Goal: Task Accomplishment & Management: Manage account settings

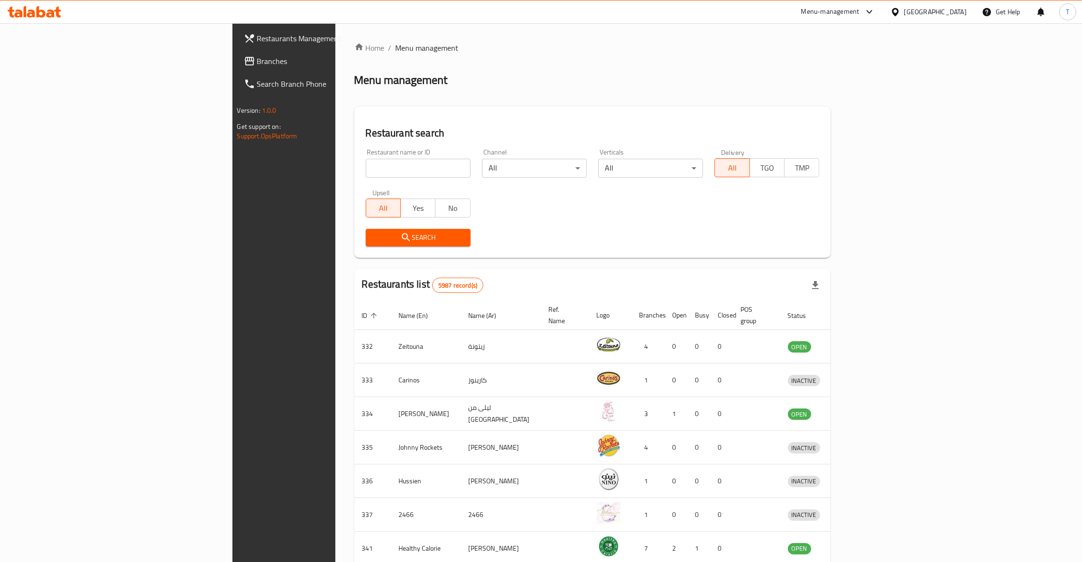
click at [360, 178] on div "Restaurant name or ID Restaurant name or ID" at bounding box center [418, 163] width 116 height 40
click at [366, 171] on input "search" at bounding box center [418, 168] width 105 height 19
click button "Search" at bounding box center [418, 238] width 105 height 18
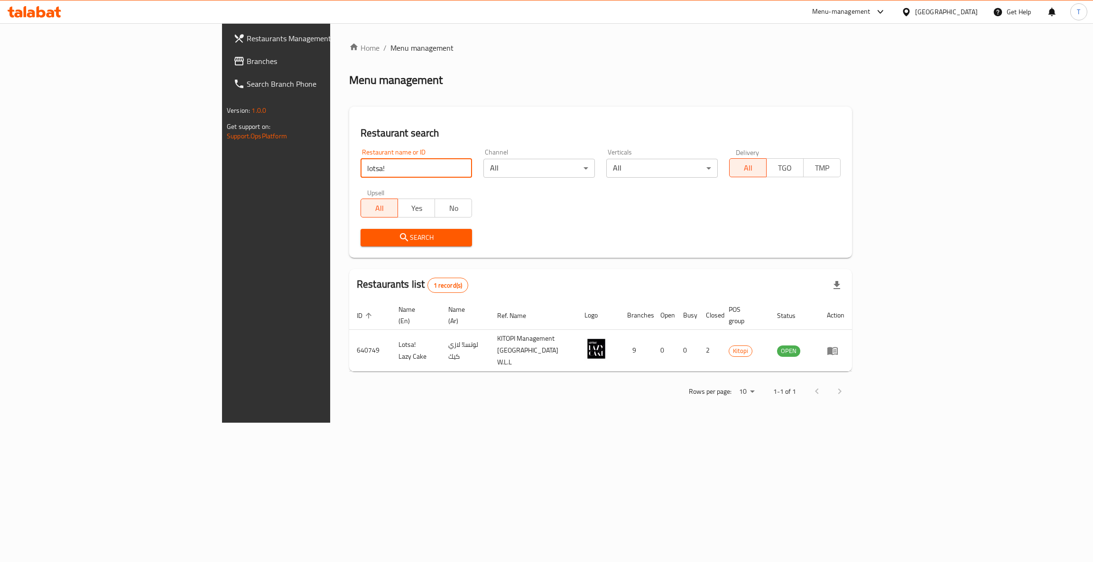
click button "Search" at bounding box center [415, 238] width 111 height 18
drag, startPoint x: 251, startPoint y: 170, endPoint x: 161, endPoint y: 167, distance: 90.1
click at [222, 167] on div "Restaurants Management Branches Search Branch Phone Version: 1.0.0 Get support …" at bounding box center [546, 223] width 649 height 400
type input "w"
type input "wing man"
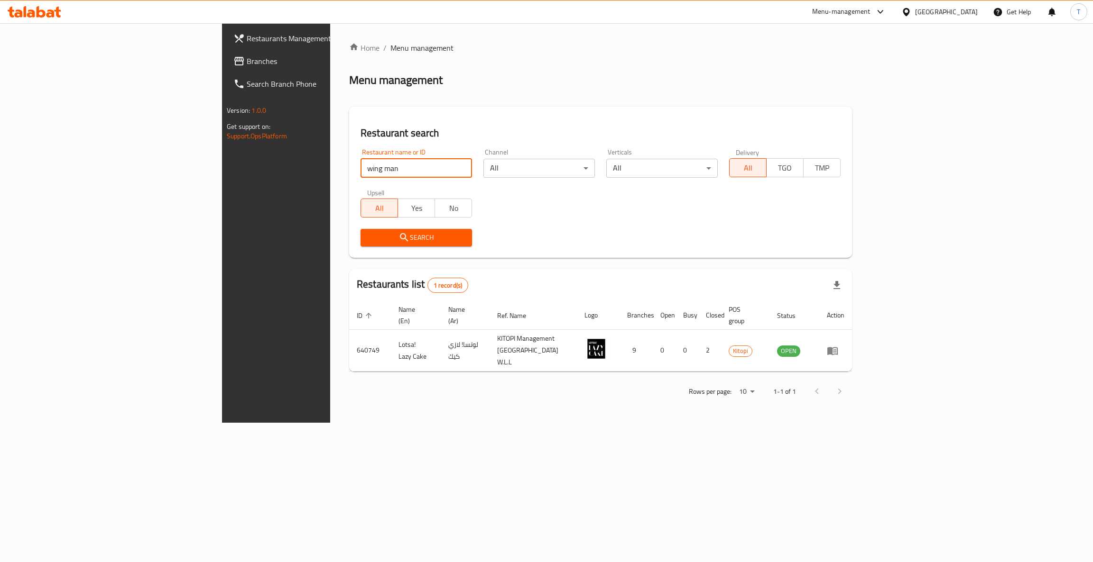
click button "Search" at bounding box center [415, 238] width 111 height 18
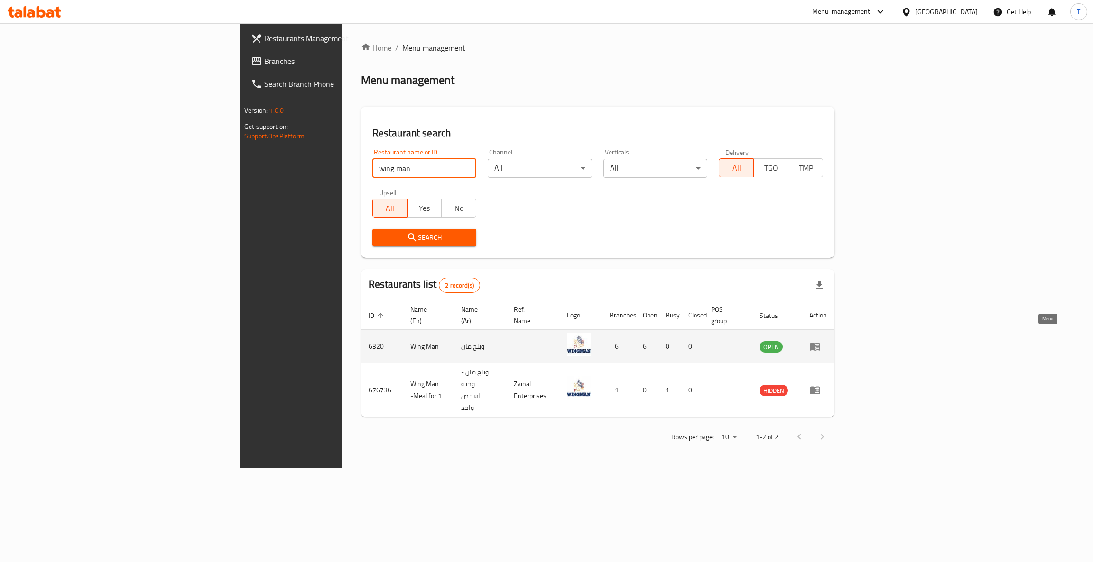
click at [820, 343] on icon "enhanced table" at bounding box center [815, 347] width 10 height 8
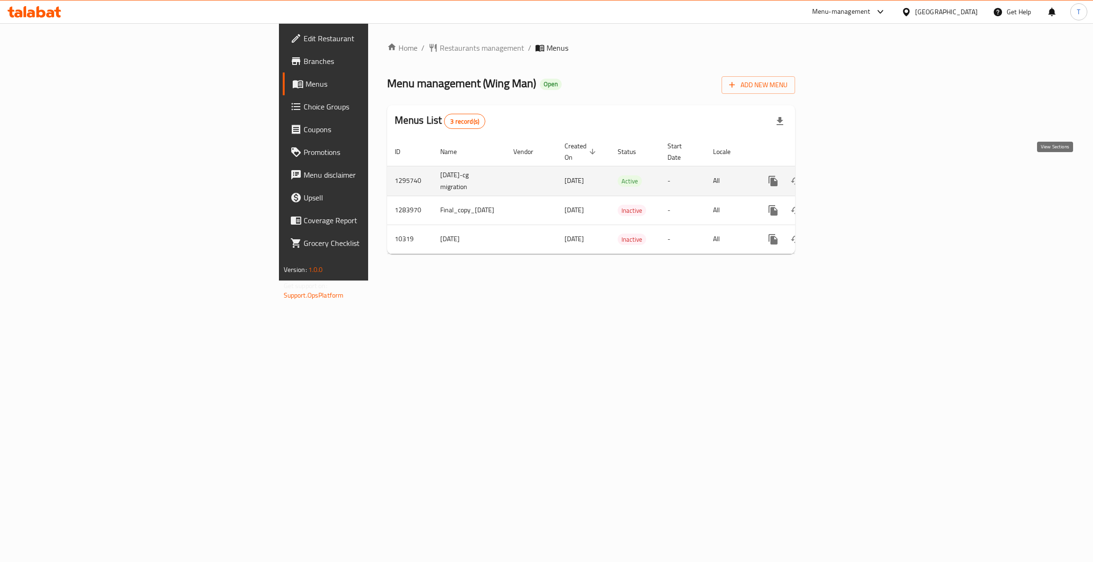
click at [847, 175] on icon "enhanced table" at bounding box center [841, 180] width 11 height 11
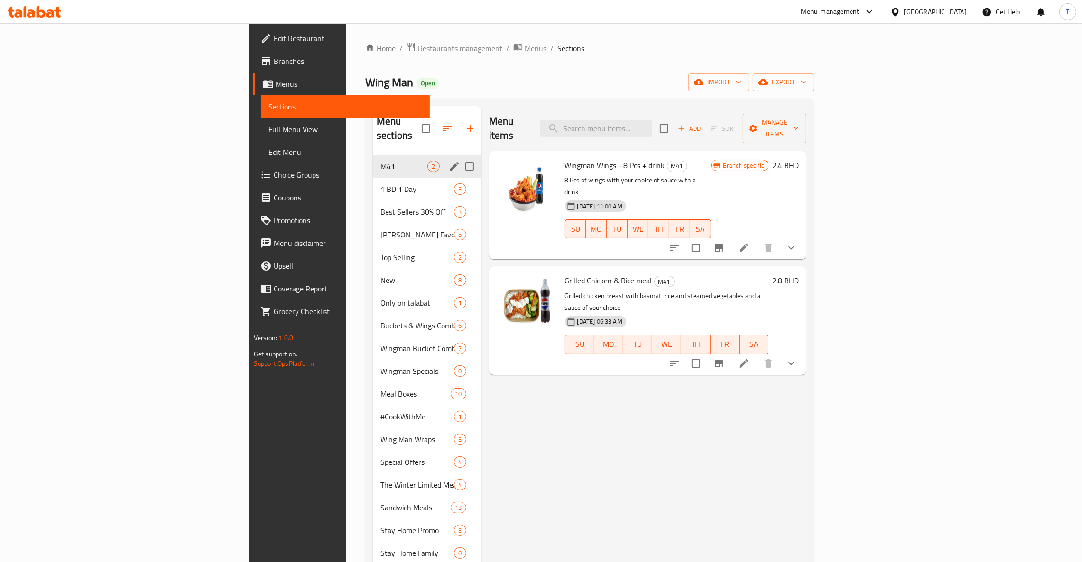
click at [380, 161] on span "M41" at bounding box center [403, 166] width 47 height 11
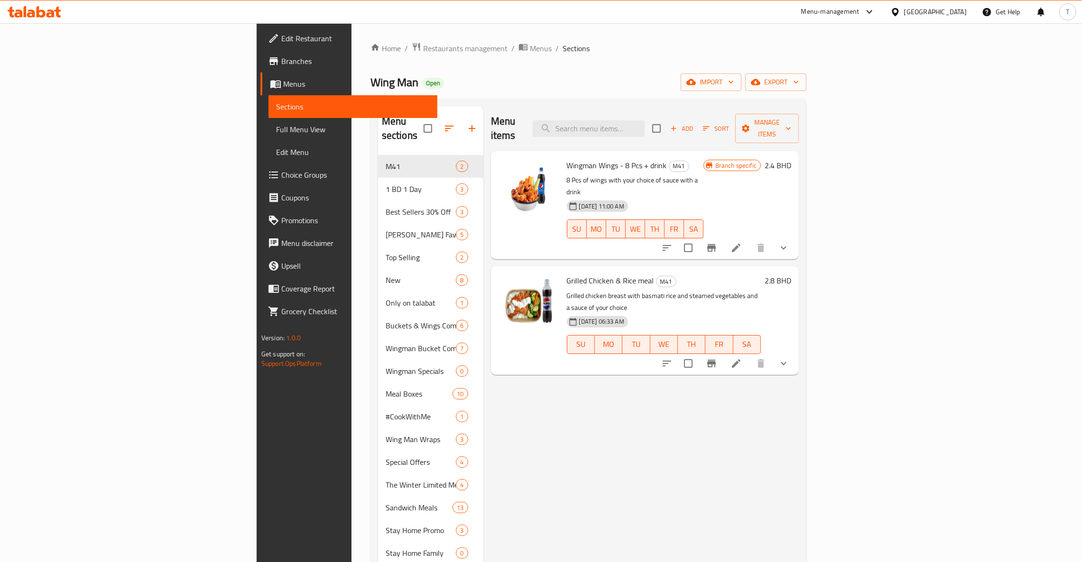
click at [761, 290] on p "Grilled chicken breast with basmati rice and steamed vegetables and a sauce of …" at bounding box center [664, 302] width 194 height 24
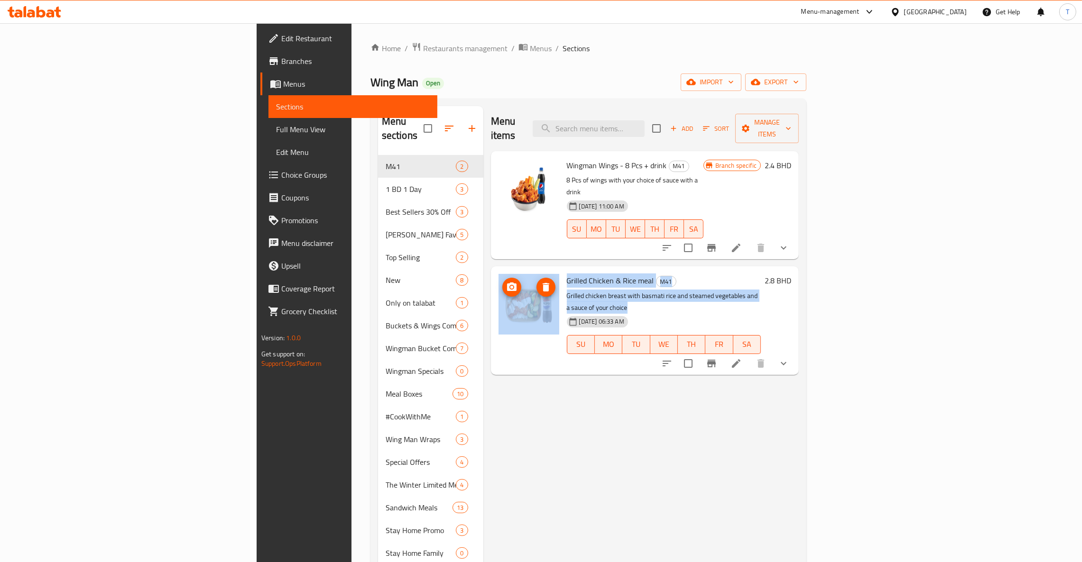
drag, startPoint x: 765, startPoint y: 269, endPoint x: 487, endPoint y: 269, distance: 277.9
click at [495, 270] on div "Grilled Chicken & Rice meal M41 Grilled chicken breast with basmati rice and st…" at bounding box center [645, 320] width 300 height 101
click at [764, 270] on div "Grilled Chicken & Rice meal M41 Grilled chicken breast with basmati rice and st…" at bounding box center [664, 320] width 202 height 101
drag, startPoint x: 785, startPoint y: 268, endPoint x: 499, endPoint y: 271, distance: 286.0
click at [563, 271] on div "Grilled Chicken & Rice meal M41 Grilled chicken breast with basmati rice and st…" at bounding box center [664, 320] width 202 height 101
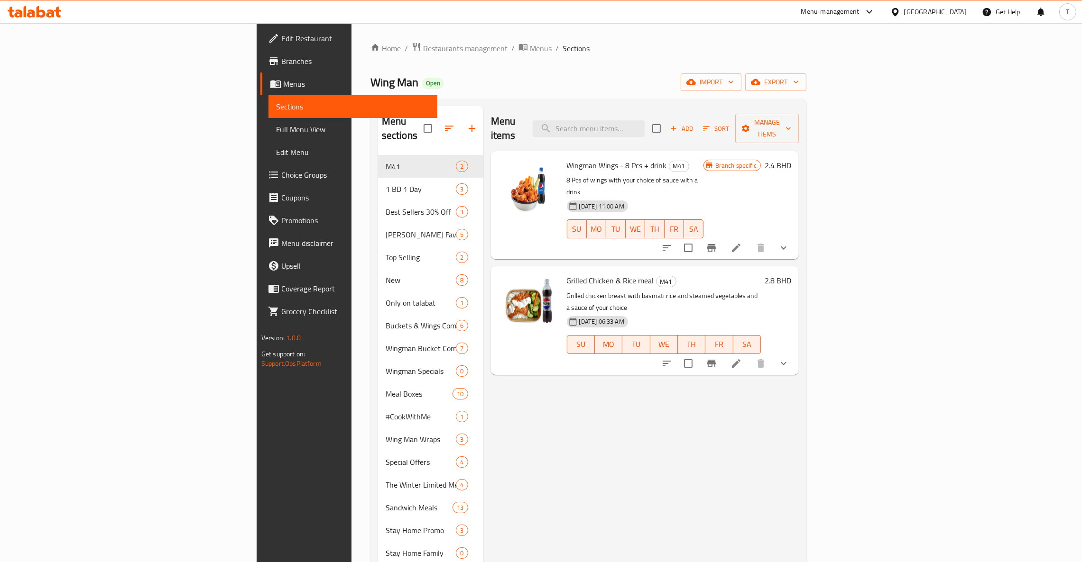
click at [735, 451] on div "Menu items Add Sort Manage items Wingman Wings - 8 Pcs + drink M41 8 Pcs of win…" at bounding box center [640, 474] width 315 height 736
click at [721, 290] on p "Grilled chicken breast with basmati rice and steamed vegetables and a sauce of …" at bounding box center [664, 302] width 194 height 24
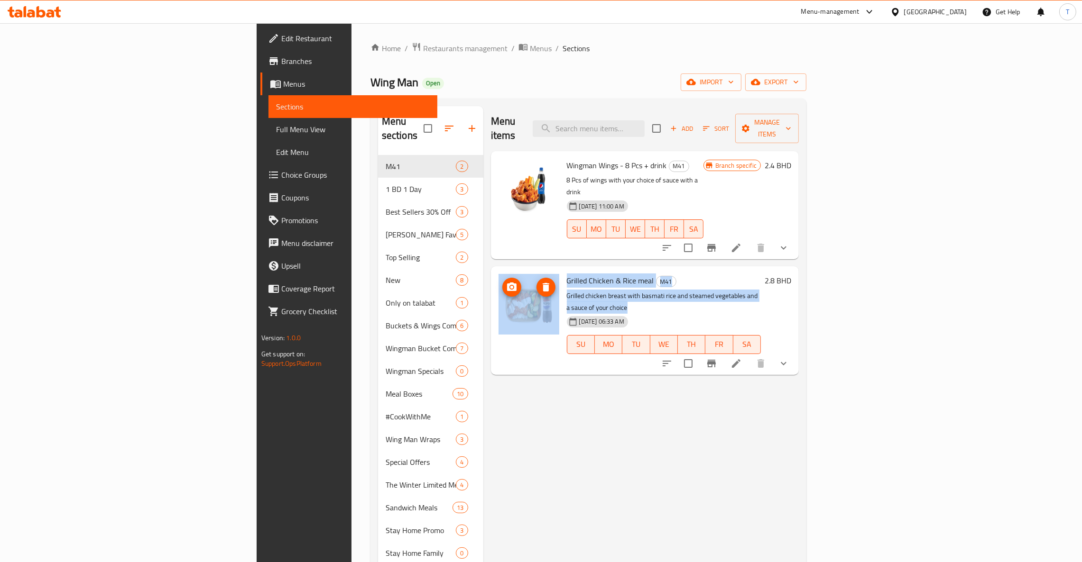
drag, startPoint x: 783, startPoint y: 270, endPoint x: 486, endPoint y: 270, distance: 297.8
click at [495, 270] on div "Grilled Chicken & Rice meal M41 Grilled chicken breast with basmati rice and st…" at bounding box center [645, 320] width 300 height 101
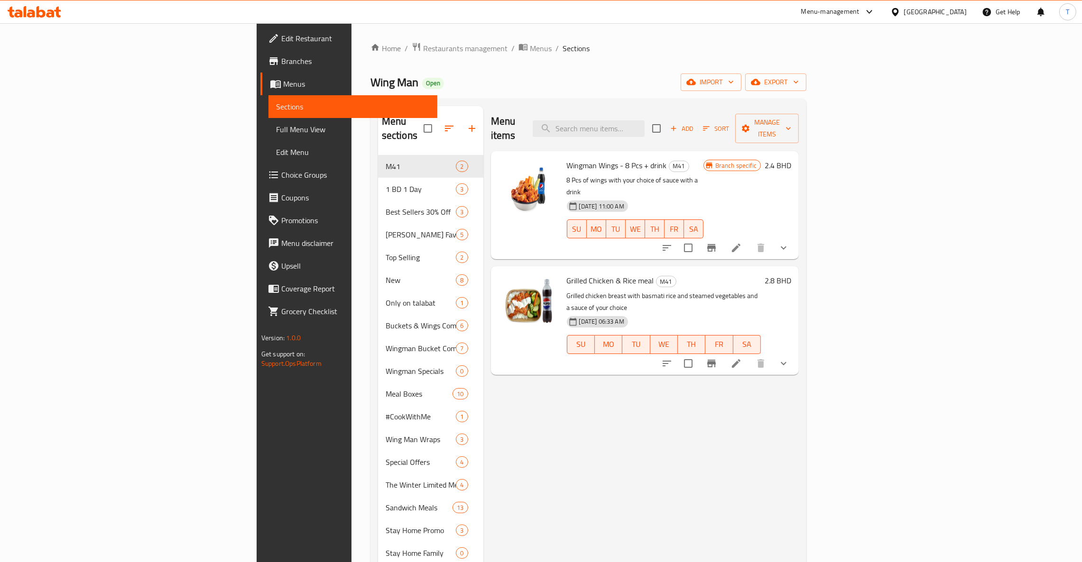
click at [799, 448] on div "Menu items Add Sort Manage items Wingman Wings - 8 Pcs + drink M41 8 Pcs of win…" at bounding box center [640, 474] width 315 height 736
drag, startPoint x: 499, startPoint y: 253, endPoint x: 587, endPoint y: 253, distance: 88.2
click at [587, 270] on div "Grilled Chicken & Rice meal M41 Grilled chicken breast with basmati rice and st…" at bounding box center [664, 320] width 202 height 101
click at [590, 290] on p "Grilled chicken breast with basmati rice and steamed vegetables and a sauce of …" at bounding box center [664, 302] width 194 height 24
drag, startPoint x: 590, startPoint y: 252, endPoint x: 497, endPoint y: 252, distance: 93.4
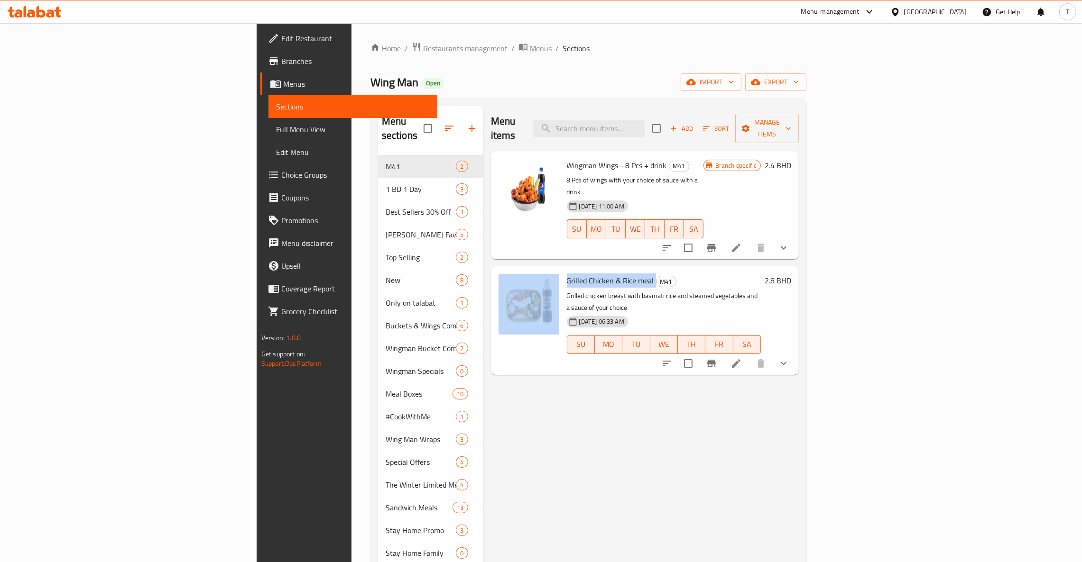
click at [497, 270] on div "Grilled Chicken & Rice meal M41 Grilled chicken breast with basmati rice and st…" at bounding box center [645, 320] width 300 height 101
click at [761, 274] on h6 "Grilled Chicken & Rice meal M41" at bounding box center [664, 280] width 194 height 13
click at [753, 290] on p "Grilled chicken breast with basmati rice and steamed vegetables and a sauce of …" at bounding box center [664, 302] width 194 height 24
click at [761, 290] on p "Grilled chicken breast with basmati rice and steamed vegetables and a sauce of …" at bounding box center [664, 302] width 194 height 24
click at [733, 274] on h6 "Grilled Chicken & Rice meal M41" at bounding box center [664, 280] width 194 height 13
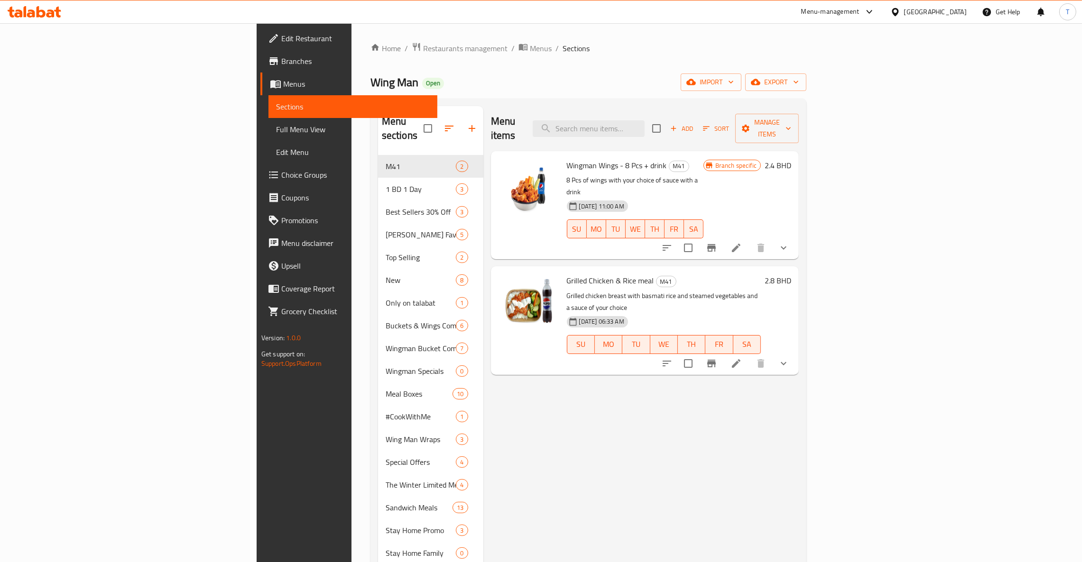
click at [761, 290] on p "Grilled chicken breast with basmati rice and steamed vegetables and a sauce of …" at bounding box center [664, 302] width 194 height 24
click at [725, 270] on div "Grilled Chicken & Rice meal M41 Grilled chicken breast with basmati rice and st…" at bounding box center [664, 320] width 202 height 101
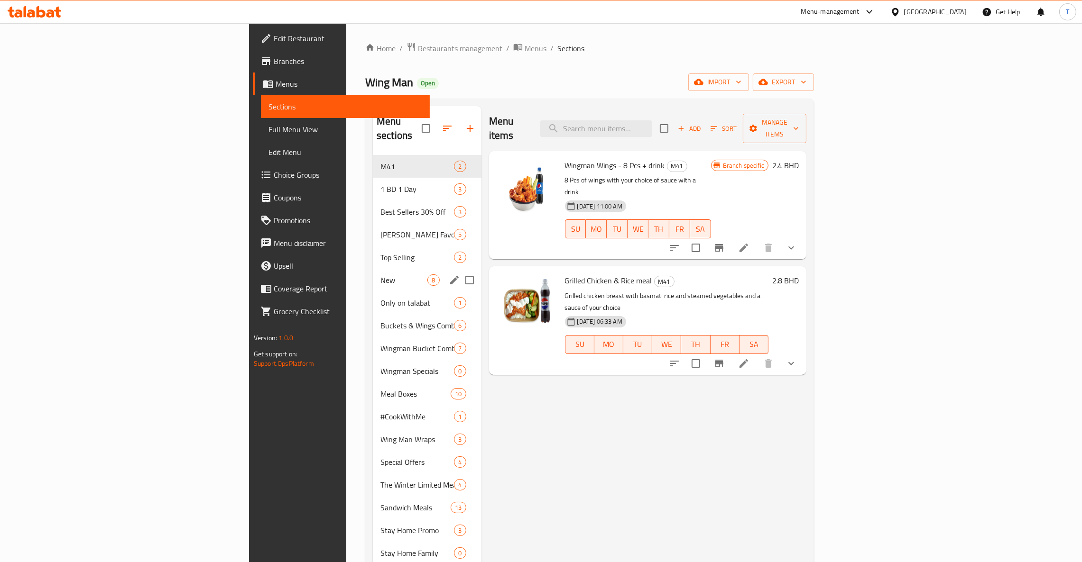
click at [380, 275] on span "New" at bounding box center [403, 280] width 47 height 11
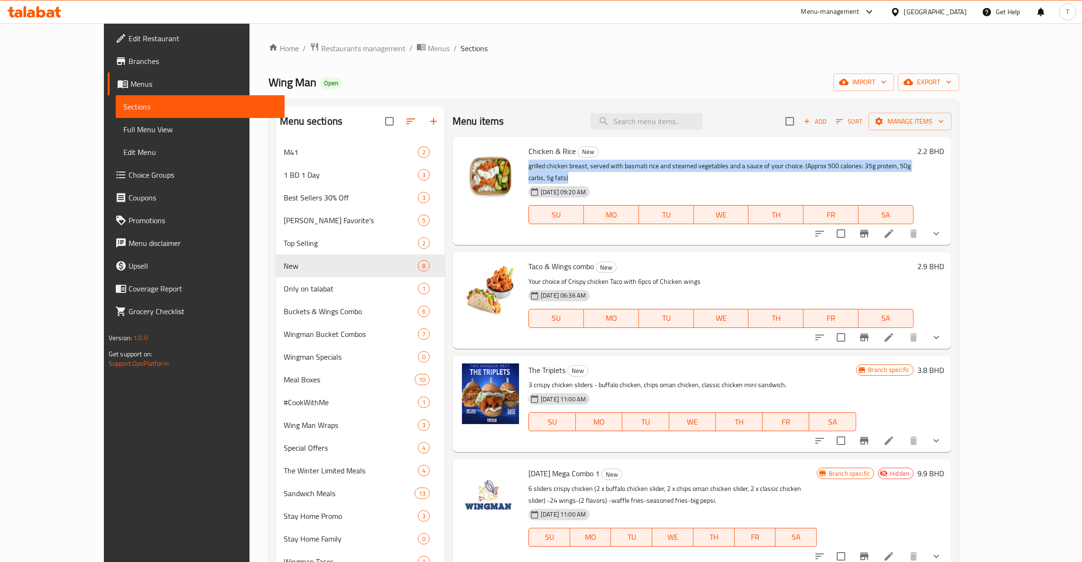
drag, startPoint x: 938, startPoint y: 165, endPoint x: 498, endPoint y: 166, distance: 439.2
click at [525, 166] on div "Chicken & Rice New grilled chicken breast, served with basmati rice and steamed…" at bounding box center [721, 191] width 393 height 101
copy p "grilled chicken breast, served with basmati rice and steamed vegetables and a s…"
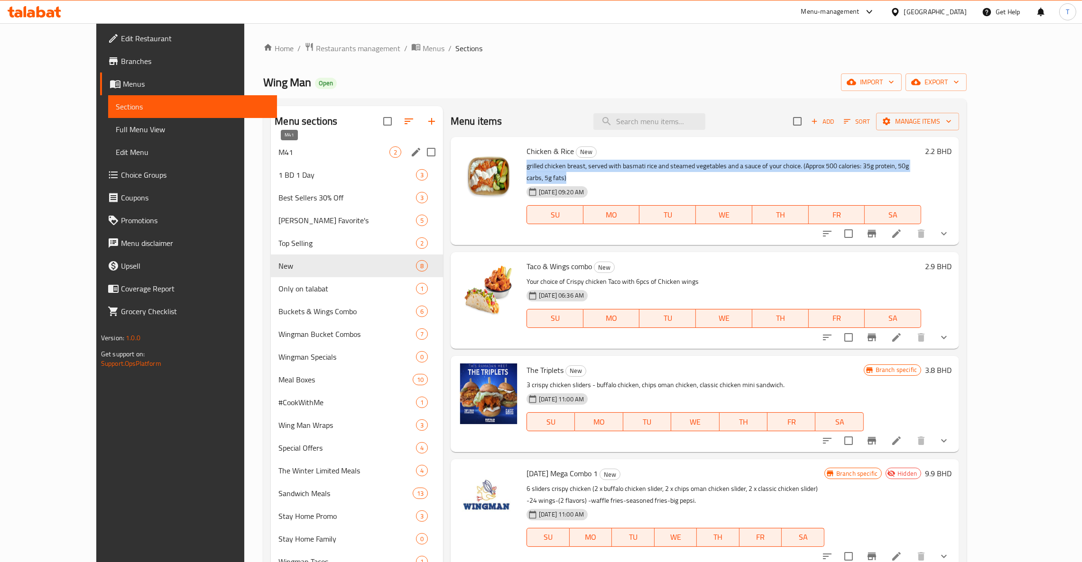
click at [321, 156] on span "M41" at bounding box center [333, 152] width 111 height 11
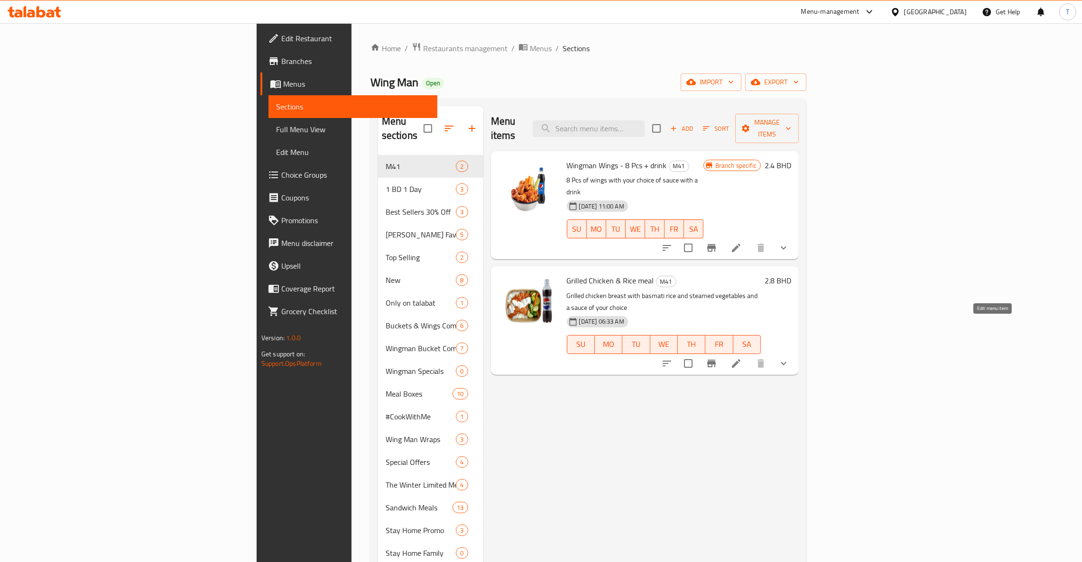
click at [742, 358] on icon at bounding box center [735, 363] width 11 height 11
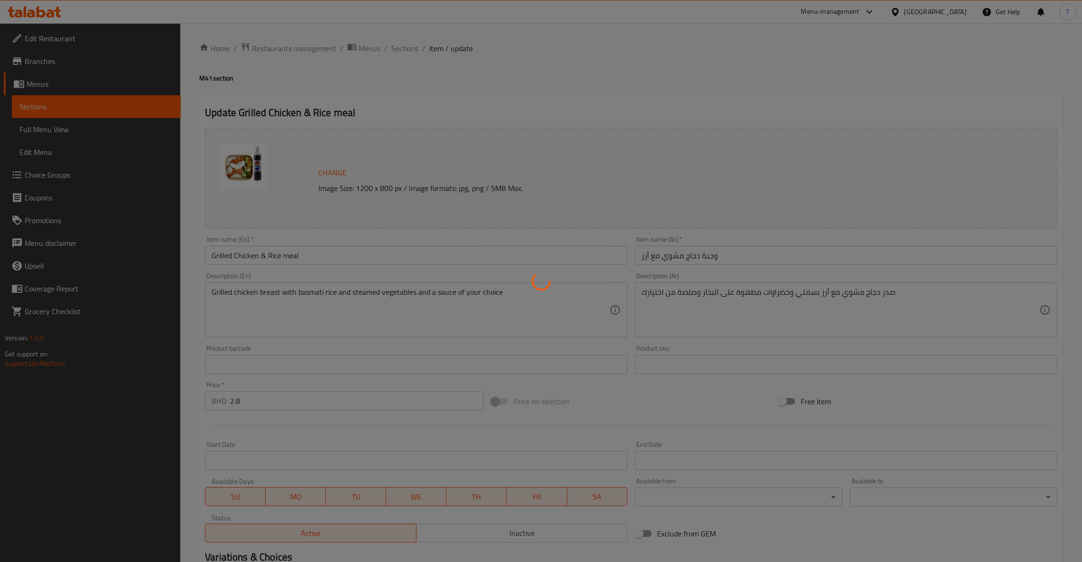
click at [488, 305] on div at bounding box center [541, 281] width 1082 height 562
click at [508, 294] on div at bounding box center [541, 281] width 1082 height 562
type input "إختيارك من الصلصة:"
type input "1"
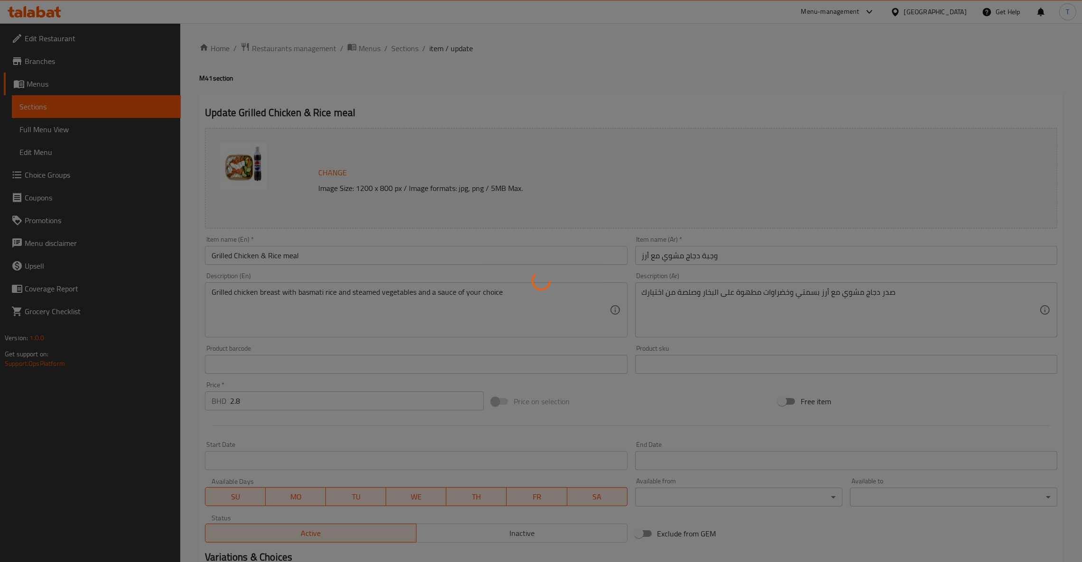
type input "اختيارك من المشروب:-"
type input "1"
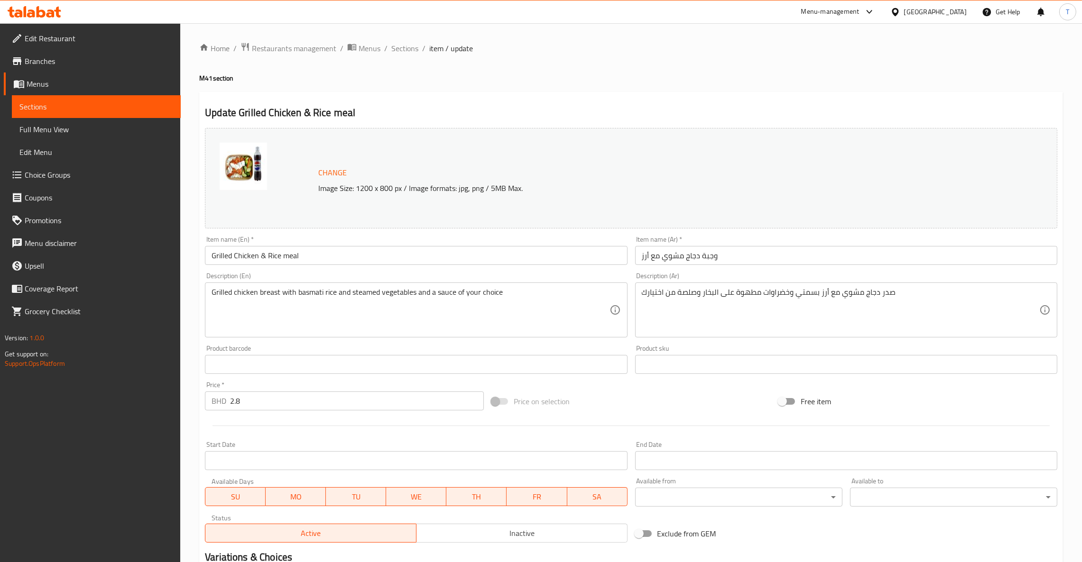
click at [502, 295] on div "Home / Restaurants management / Menus / Sections / item / update M41 section Up…" at bounding box center [631, 380] width 864 height 677
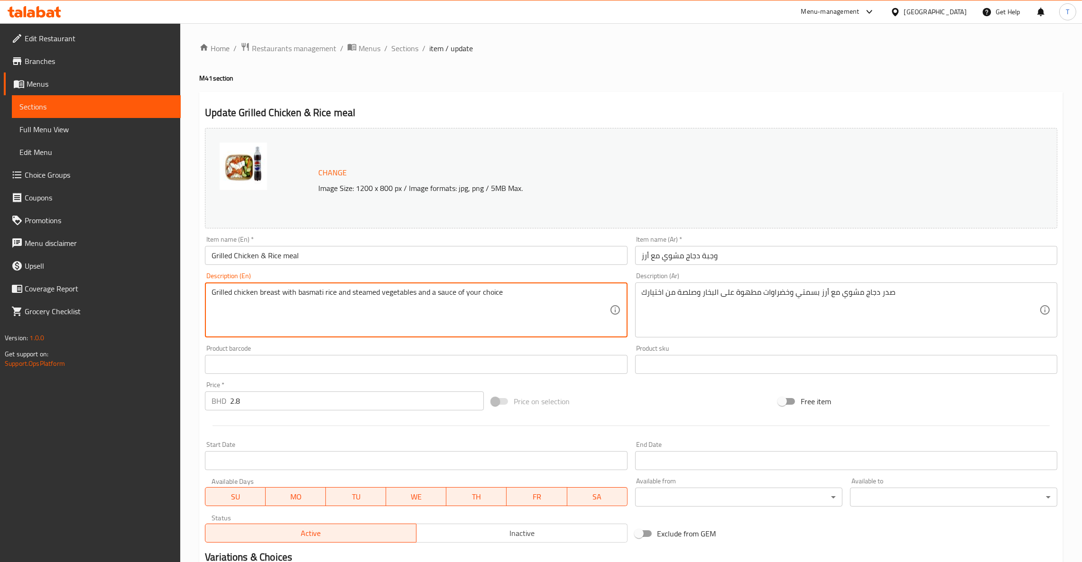
drag, startPoint x: 500, startPoint y: 290, endPoint x: 198, endPoint y: 290, distance: 302.6
paste textarea "grilled chicken breast, served with basmati rice and steamed vegetables and a s…"
type textarea "grilled chicken breast, served with basmati rice and steamed vegetables and a s…"
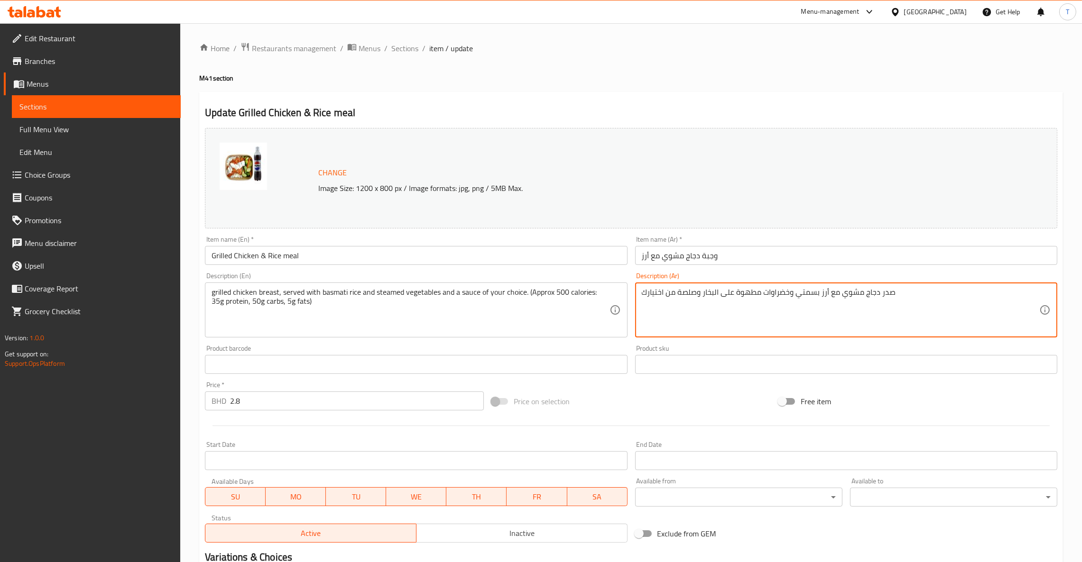
drag, startPoint x: 922, startPoint y: 295, endPoint x: 601, endPoint y: 291, distance: 321.6
click at [601, 291] on div "Change Image Size: 1200 x 800 px / Image formats: jpg, png / 5MB Max. Item name…" at bounding box center [631, 335] width 860 height 423
paste textarea "ُقدَّم مع أرز بسمتي، خضار، وصلصة من اختيارك. حوالي 500 سعرة حرارية ٣٥غ بروتين 5…"
type textarea "صدر دجاج مشوي يُقدَّم مع أرز بسمتي، خضار، وصلصة من اختيارك. حوالي 500 سعرة حرار…"
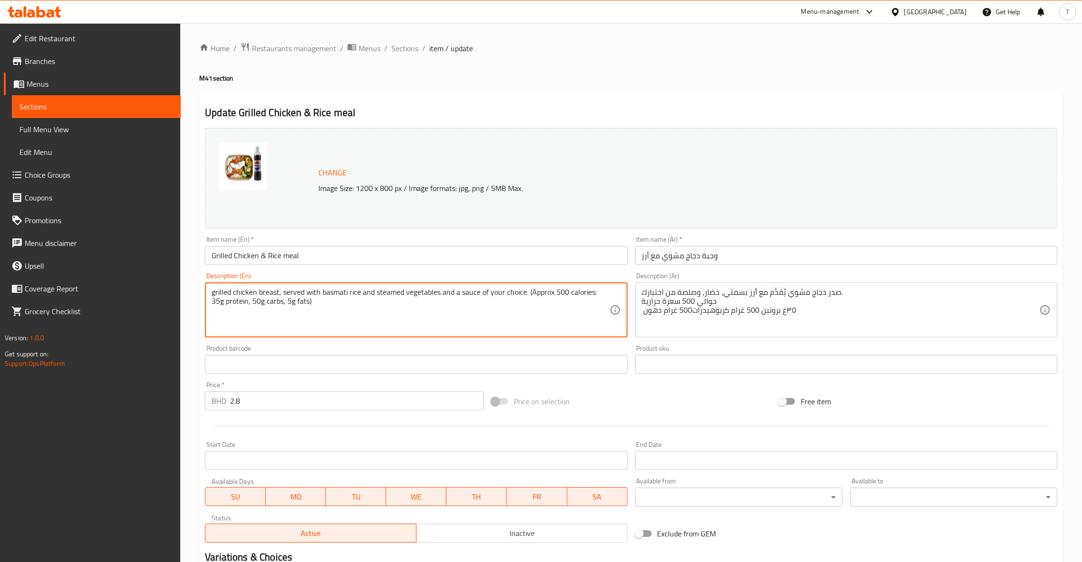
click at [571, 312] on textarea "grilled chicken breast, served with basmati rice and steamed vegetables and a s…" at bounding box center [410, 310] width 397 height 45
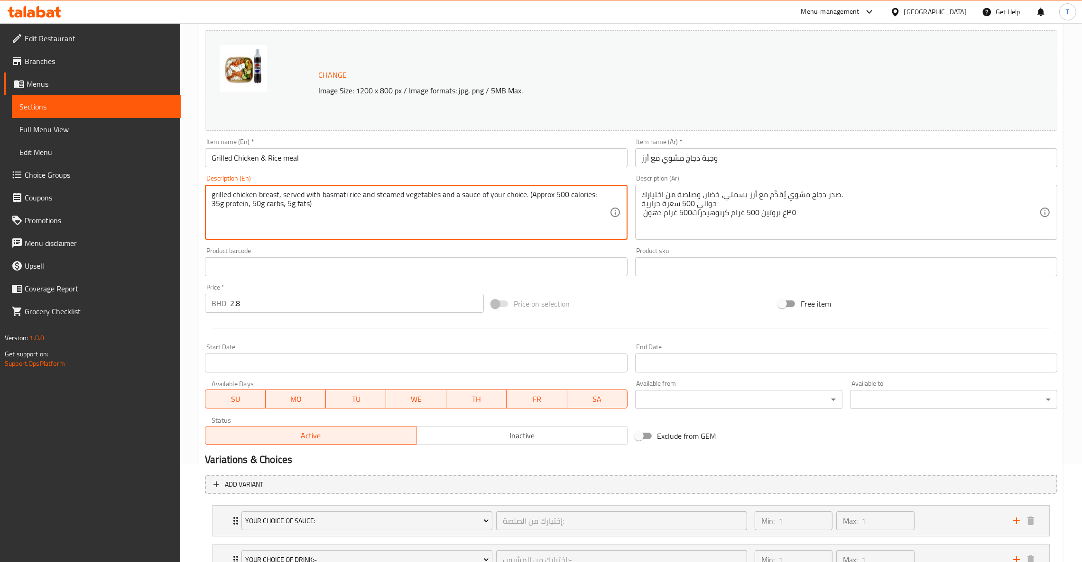
scroll to position [175, 0]
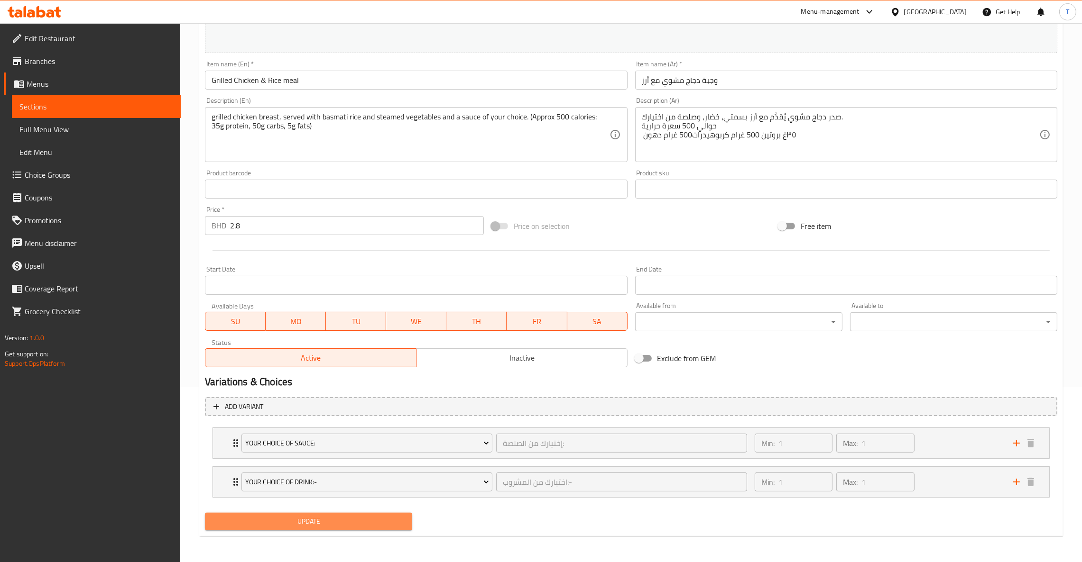
click at [377, 525] on span "Update" at bounding box center [308, 522] width 192 height 12
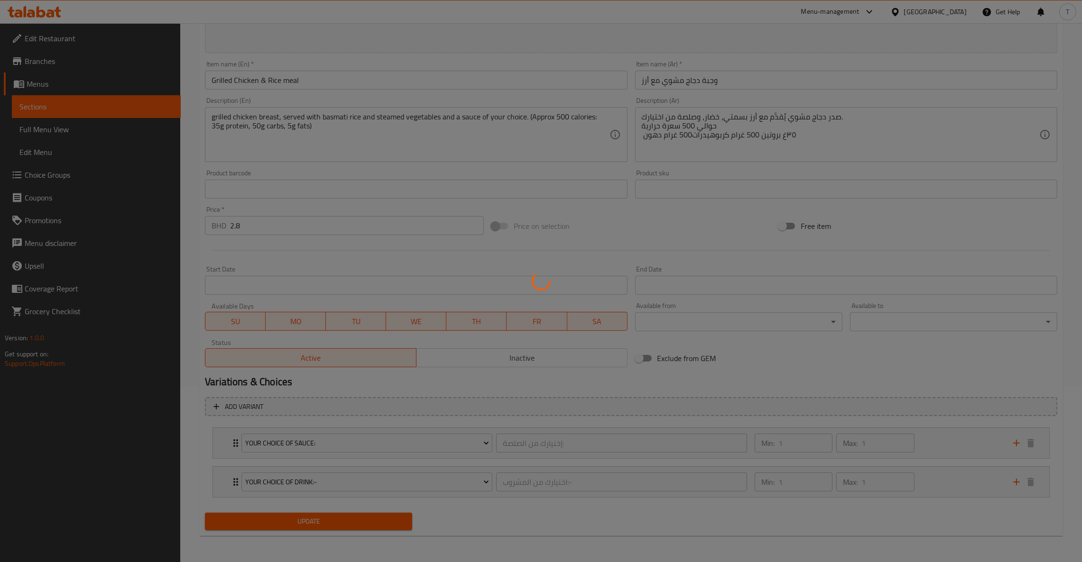
scroll to position [0, 0]
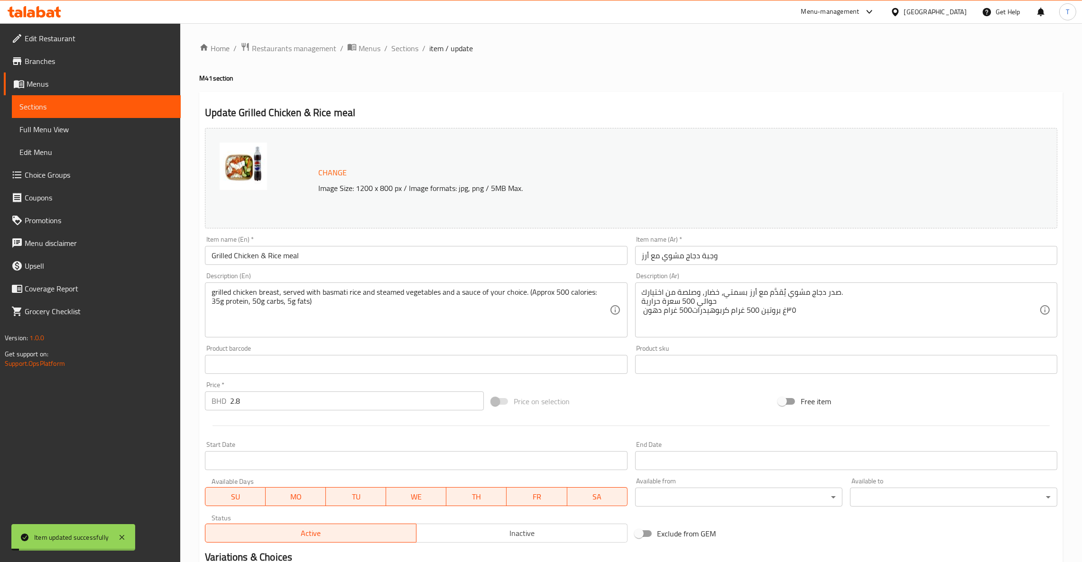
click at [407, 49] on span "Sections" at bounding box center [404, 48] width 27 height 11
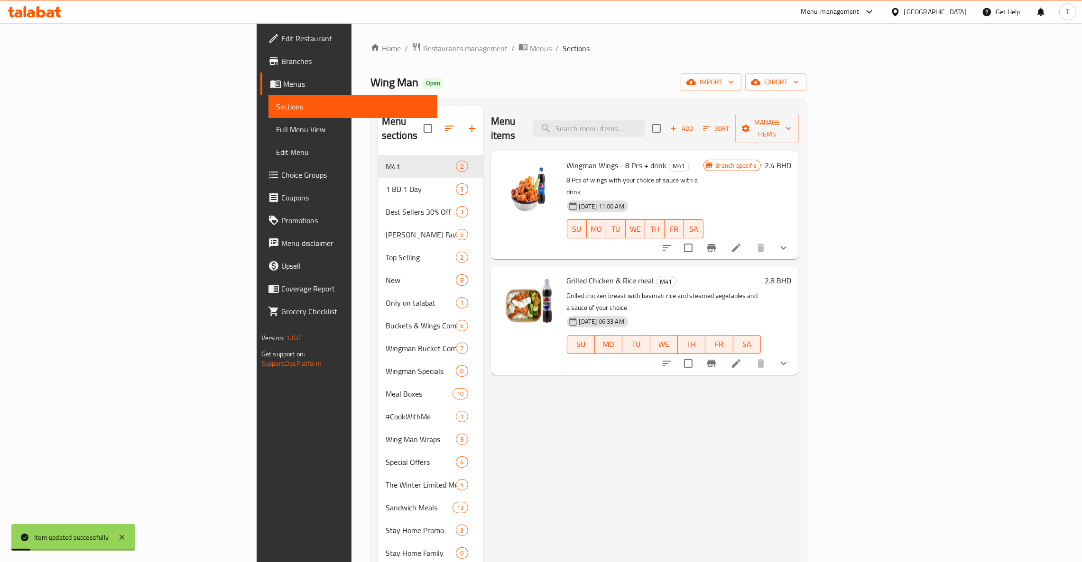
click at [756, 452] on div "Menu items Add Sort Manage items Wingman Wings - 8 Pcs + drink M41 8 Pcs of win…" at bounding box center [640, 474] width 315 height 736
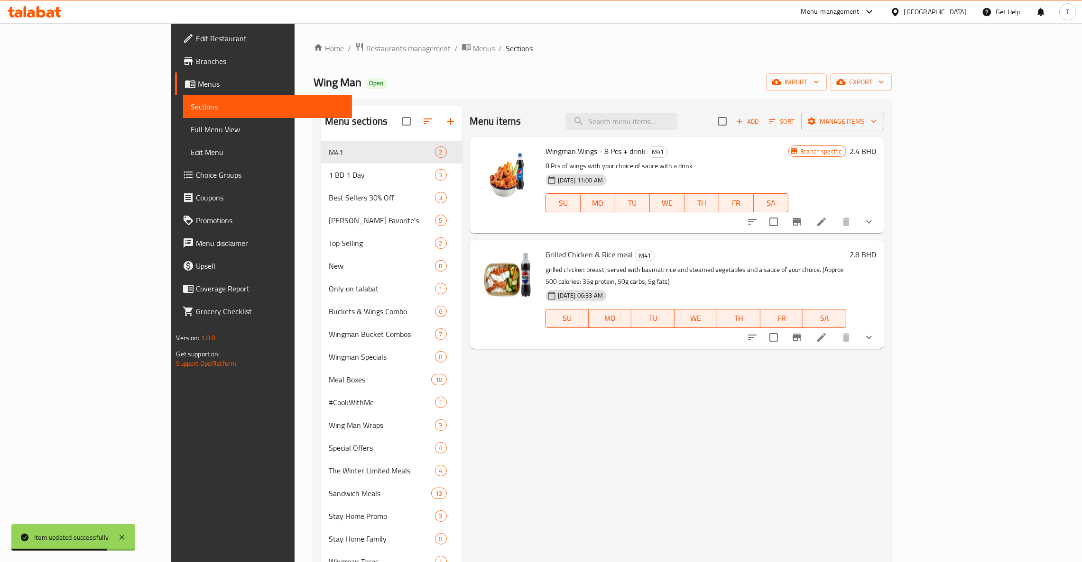
click at [884, 425] on div "Menu items Add Sort Manage items Wingman Wings - 8 Pcs + drink M41 8 Pcs of win…" at bounding box center [673, 466] width 422 height 721
click at [679, 455] on div "Menu items Add Sort Manage items Wingman Wings - 8 Pcs + drink M41 8 Pcs of win…" at bounding box center [673, 466] width 422 height 721
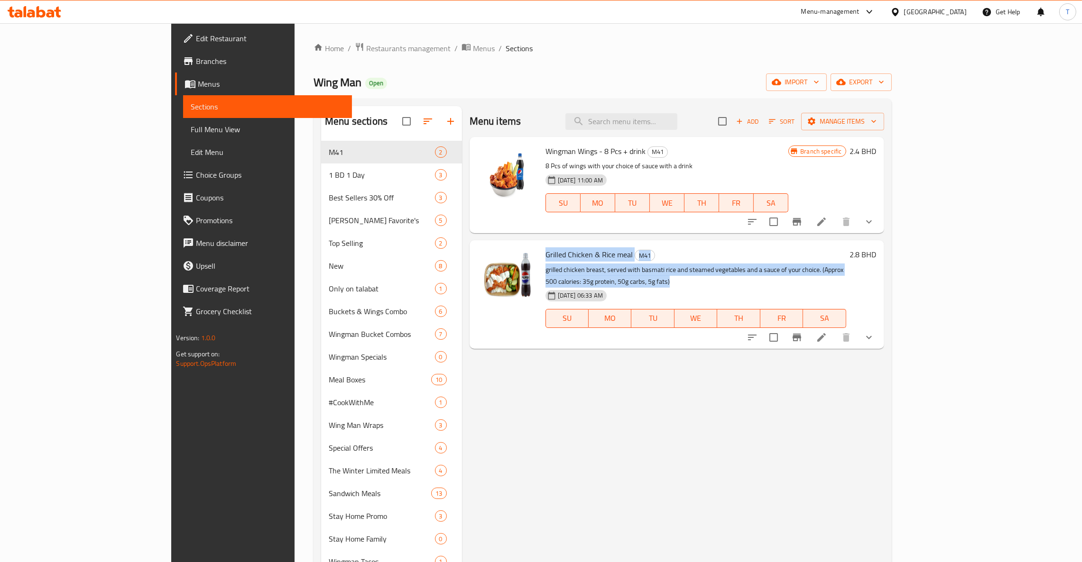
drag, startPoint x: 944, startPoint y: 268, endPoint x: 503, endPoint y: 257, distance: 441.7
click at [542, 257] on div "Grilled Chicken & Rice meal M41 grilled chicken breast, served with basmati ric…" at bounding box center [696, 294] width 308 height 101
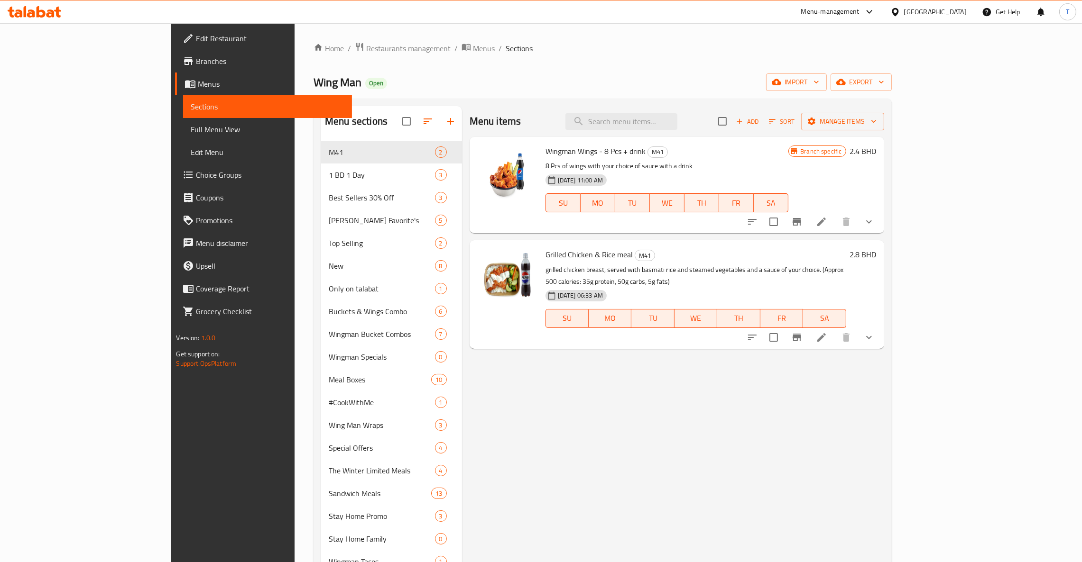
click at [733, 398] on div "Menu items Add Sort Manage items Wingman Wings - 8 Pcs + drink M41 8 Pcs of win…" at bounding box center [673, 466] width 422 height 721
drag, startPoint x: 497, startPoint y: 256, endPoint x: 588, endPoint y: 258, distance: 90.6
click at [588, 258] on div "Grilled Chicken & Rice meal M41 grilled chicken breast, served with basmati ric…" at bounding box center [696, 294] width 308 height 101
drag, startPoint x: 937, startPoint y: 273, endPoint x: 498, endPoint y: 273, distance: 438.2
click at [542, 273] on div "Grilled Chicken & Rice meal M41 grilled chicken breast, served with basmati ric…" at bounding box center [696, 294] width 308 height 101
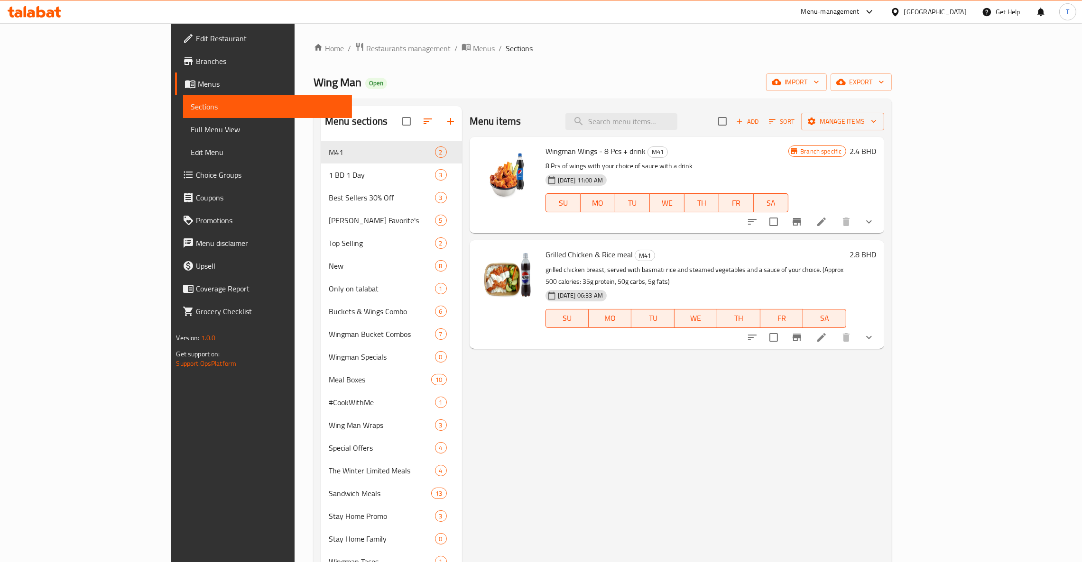
click at [584, 424] on div "Menu items Add Sort Manage items Wingman Wings - 8 Pcs + drink M41 8 Pcs of win…" at bounding box center [673, 466] width 422 height 721
drag, startPoint x: 502, startPoint y: 258, endPoint x: 604, endPoint y: 258, distance: 101.5
click at [604, 258] on h6 "Grilled Chicken & Rice meal M41" at bounding box center [695, 254] width 301 height 13
click at [684, 394] on div "Menu items Add Sort Manage items Wingman Wings - 8 Pcs + drink M41 8 Pcs of win…" at bounding box center [673, 466] width 422 height 721
drag, startPoint x: 934, startPoint y: 267, endPoint x: 500, endPoint y: 269, distance: 433.9
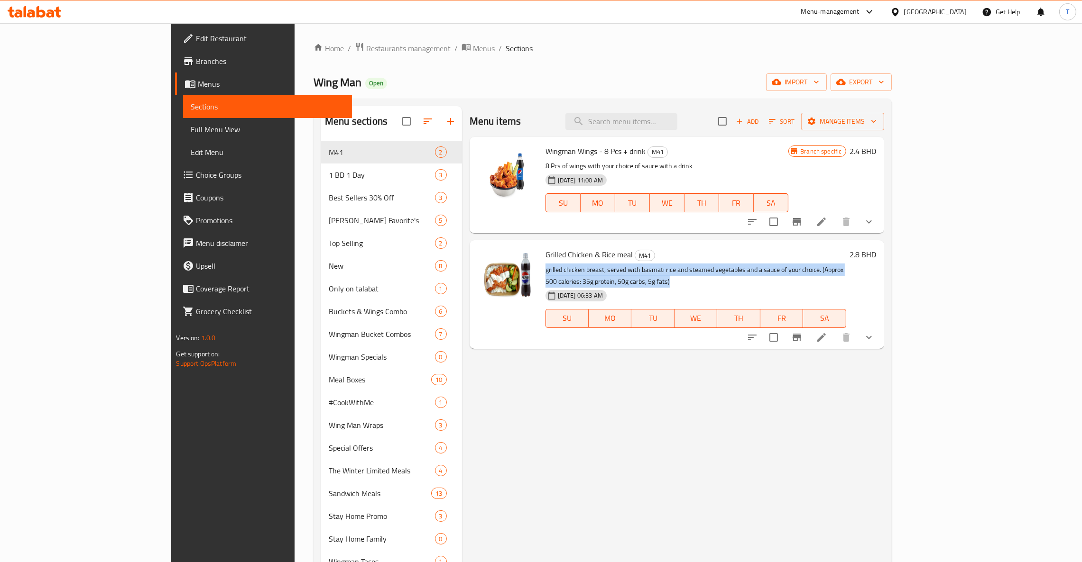
click at [542, 269] on div "Grilled Chicken & Rice meal M41 grilled chicken breast, served with basmati ric…" at bounding box center [696, 294] width 308 height 101
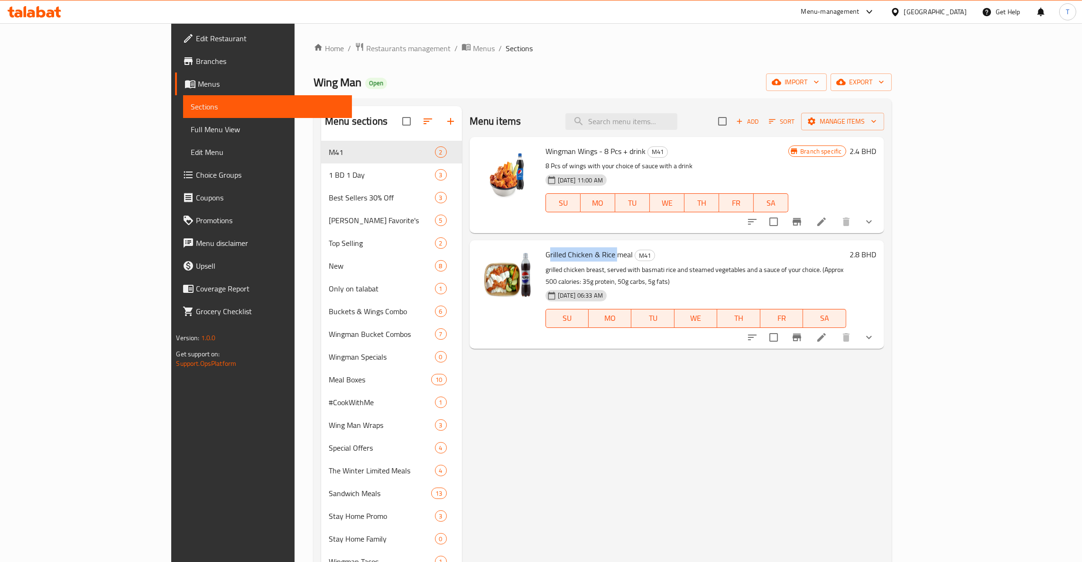
drag, startPoint x: 505, startPoint y: 256, endPoint x: 573, endPoint y: 255, distance: 68.3
click at [573, 255] on span "Grilled Chicken & Rice meal" at bounding box center [588, 255] width 87 height 14
drag, startPoint x: 587, startPoint y: 254, endPoint x: 486, endPoint y: 252, distance: 101.5
click at [486, 252] on div "Grilled Chicken & Rice meal M41 grilled chicken breast, served with basmati ric…" at bounding box center [676, 294] width 407 height 101
click at [735, 382] on div "Menu items Add Sort Manage items Wingman Wings - 8 Pcs + drink M41 8 Pcs of win…" at bounding box center [673, 466] width 422 height 721
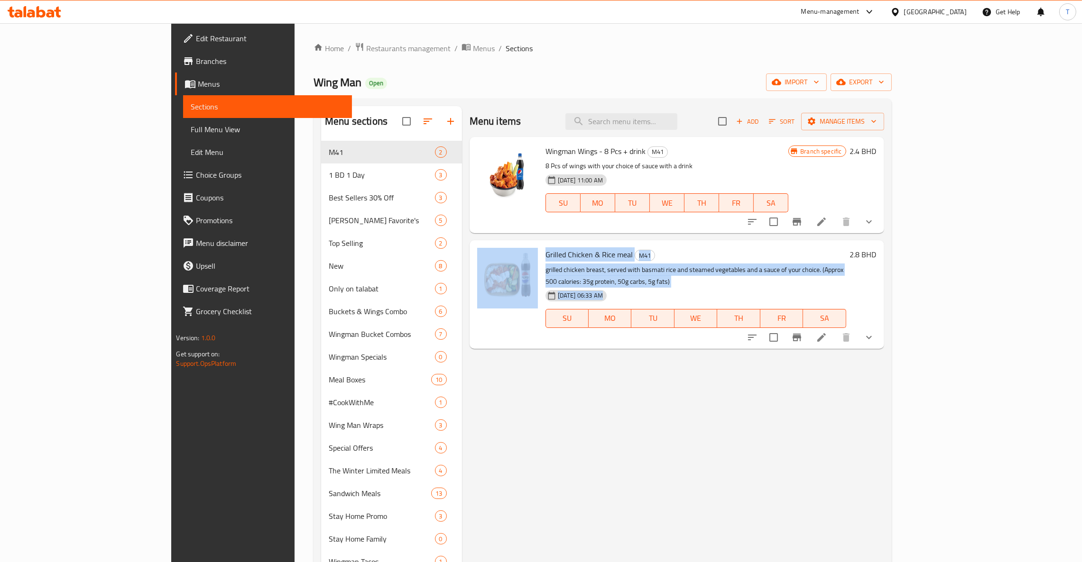
drag, startPoint x: 942, startPoint y: 275, endPoint x: 494, endPoint y: 267, distance: 448.7
click at [496, 267] on div "Grilled Chicken & Rice meal M41 grilled chicken breast, served with basmati ric…" at bounding box center [676, 294] width 407 height 101
click at [701, 503] on div "Menu items Add Sort Manage items Wingman Wings - 8 Pcs + drink M41 8 Pcs of win…" at bounding box center [673, 466] width 422 height 721
drag, startPoint x: 919, startPoint y: 274, endPoint x: 498, endPoint y: 266, distance: 420.3
click at [542, 266] on div "Grilled Chicken & Rice meal M41 grilled chicken breast, served with basmati ric…" at bounding box center [696, 294] width 308 height 101
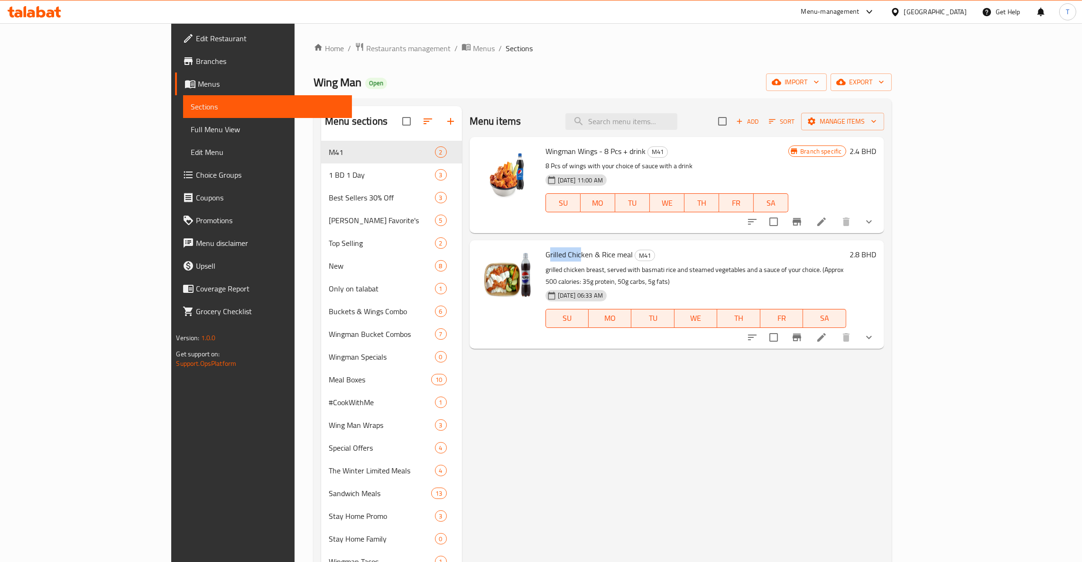
drag, startPoint x: 505, startPoint y: 256, endPoint x: 537, endPoint y: 256, distance: 31.8
click at [545, 256] on span "Grilled Chicken & Rice meal" at bounding box center [588, 255] width 87 height 14
drag, startPoint x: 691, startPoint y: 426, endPoint x: 599, endPoint y: 311, distance: 147.1
click at [691, 426] on div "Menu items Add Sort Manage items Wingman Wings - 8 Pcs + drink M41 8 Pcs of win…" at bounding box center [673, 466] width 422 height 721
drag, startPoint x: 500, startPoint y: 255, endPoint x: 588, endPoint y: 261, distance: 88.0
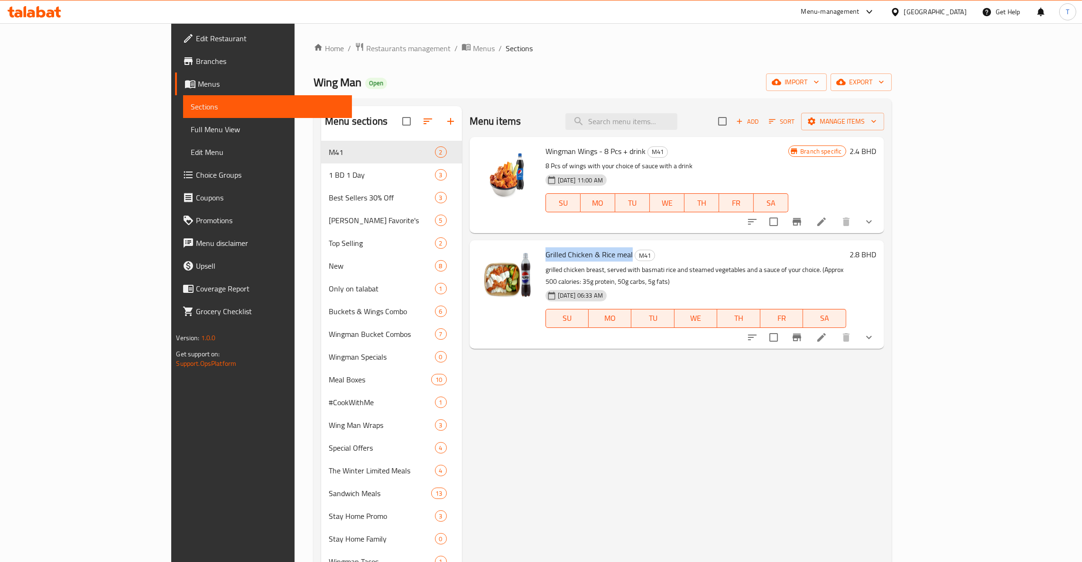
click at [588, 261] on div "Grilled Chicken & Rice meal M41 grilled chicken breast, served with basmati ric…" at bounding box center [696, 294] width 308 height 101
click at [691, 388] on div "Menu items Add Sort Manage items Wingman Wings - 8 Pcs + drink M41 8 Pcs of win…" at bounding box center [673, 466] width 422 height 721
click at [586, 442] on div "Menu items Add Sort Manage items Wingman Wings - 8 Pcs + drink M41 8 Pcs of win…" at bounding box center [673, 466] width 422 height 721
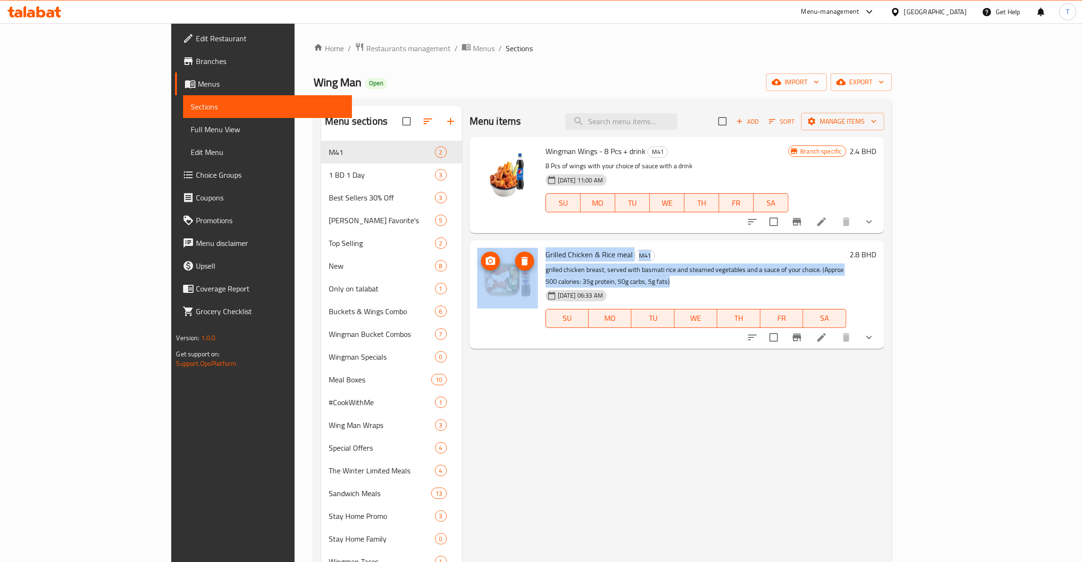
drag, startPoint x: 944, startPoint y: 270, endPoint x: 491, endPoint y: 261, distance: 452.5
click at [491, 261] on div "Grilled Chicken & Rice meal M41 grilled chicken breast, served with basmati ric…" at bounding box center [676, 294] width 407 height 101
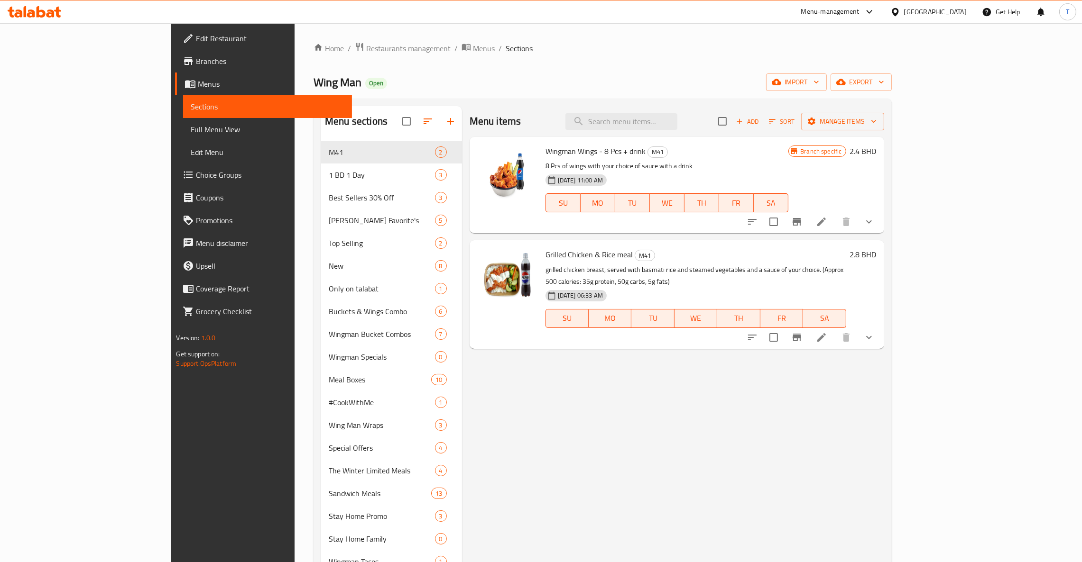
click at [650, 364] on div "Menu items Add Sort Manage items Wingman Wings - 8 Pcs + drink M41 8 Pcs of win…" at bounding box center [673, 466] width 422 height 721
drag, startPoint x: 930, startPoint y: 264, endPoint x: 697, endPoint y: 265, distance: 233.3
click at [697, 265] on p "grilled chicken breast, served with basmati rice and steamed vegetables and a s…" at bounding box center [695, 276] width 301 height 24
click at [804, 360] on div "Menu items Add Sort Manage items Wingman Wings - 8 Pcs + drink M41 8 Pcs of win…" at bounding box center [673, 466] width 422 height 721
drag, startPoint x: 779, startPoint y: 269, endPoint x: 897, endPoint y: 270, distance: 118.1
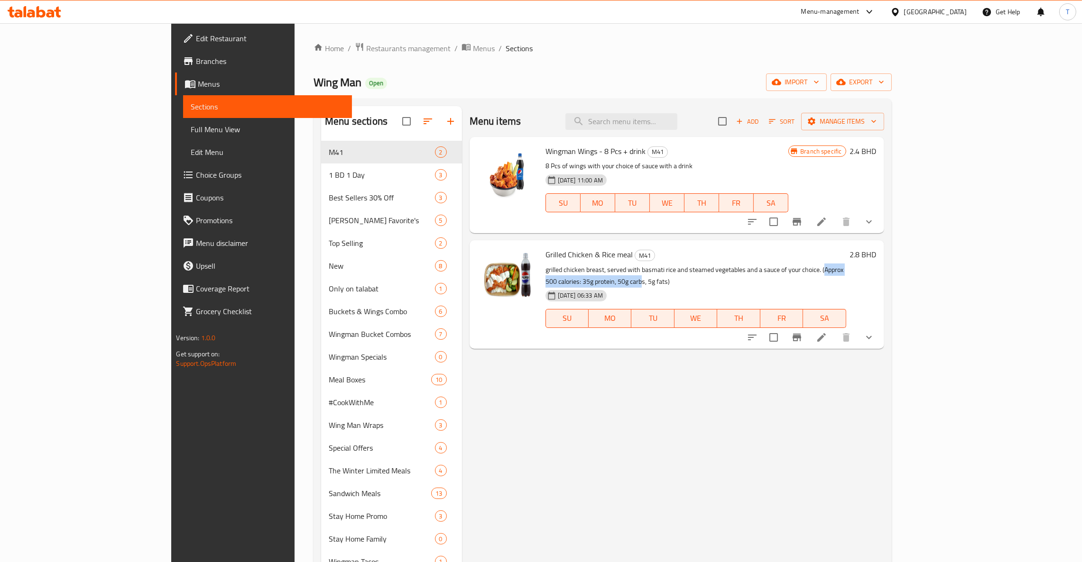
click at [846, 270] on p "grilled chicken breast, served with basmati rice and steamed vegetables and a s…" at bounding box center [695, 276] width 301 height 24
click at [865, 491] on div "Menu items Add Sort Manage items Wingman Wings - 8 Pcs + drink M41 8 Pcs of win…" at bounding box center [673, 466] width 422 height 721
drag, startPoint x: 939, startPoint y: 267, endPoint x: 585, endPoint y: 275, distance: 354.3
click at [585, 275] on div "Grilled Chicken & Rice meal M41 grilled chicken breast, served with basmati ric…" at bounding box center [696, 294] width 308 height 101
click at [729, 412] on div "Menu items Add Sort Manage items Wingman Wings - 8 Pcs + drink M41 8 Pcs of win…" at bounding box center [673, 466] width 422 height 721
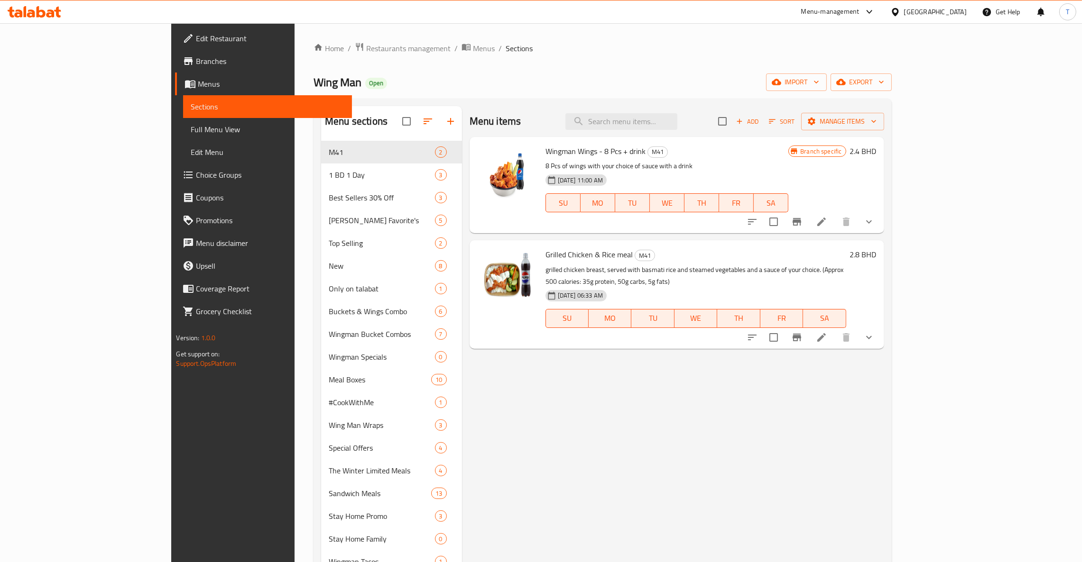
click at [712, 401] on div "Menu items Add Sort Manage items Wingman Wings - 8 Pcs + drink M41 8 Pcs of win…" at bounding box center [673, 466] width 422 height 721
click at [630, 494] on div "Menu items Add Sort Manage items Wingman Wings - 8 Pcs + drink M41 8 Pcs of win…" at bounding box center [673, 466] width 422 height 721
click at [795, 428] on div "Menu items Add Sort Manage items Wingman Wings - 8 Pcs + drink M41 8 Pcs of win…" at bounding box center [673, 466] width 422 height 721
click at [787, 394] on div "Menu items Add Sort Manage items Wingman Wings - 8 Pcs + drink M41 8 Pcs of win…" at bounding box center [673, 466] width 422 height 721
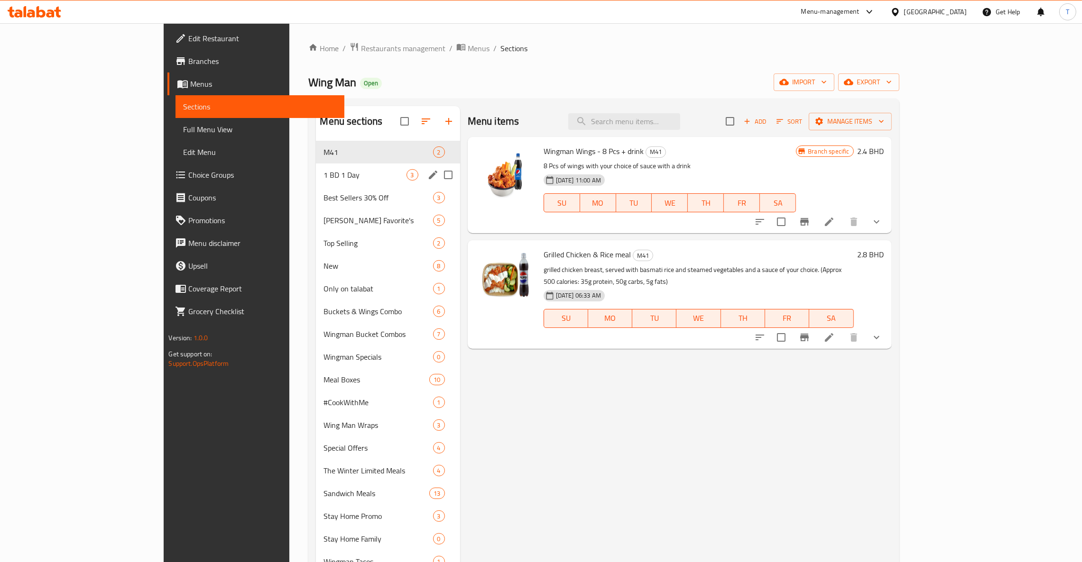
click at [316, 164] on div "1 BD 1 Day 3" at bounding box center [388, 175] width 144 height 23
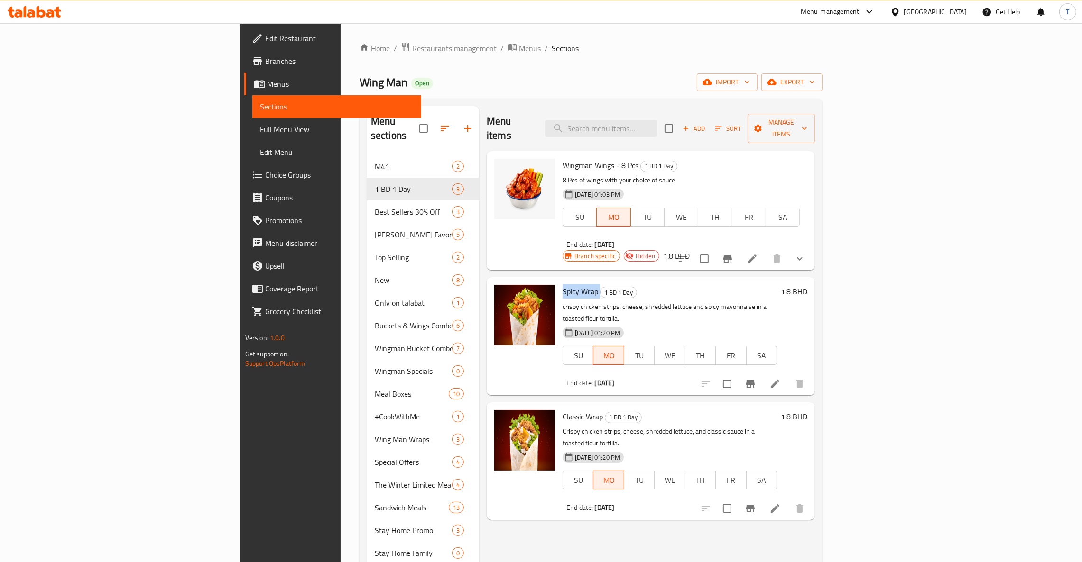
drag, startPoint x: 539, startPoint y: 265, endPoint x: 501, endPoint y: 266, distance: 37.5
click at [559, 281] on div "Spicy Wrap 1 BD 1 Day crispy chicken strips, cheese, shredded lettuce and spicy…" at bounding box center [670, 336] width 222 height 110
copy h6 "Spicy Wrap"
click at [657, 121] on input "search" at bounding box center [601, 128] width 112 height 17
paste input "Spicy Wrap"
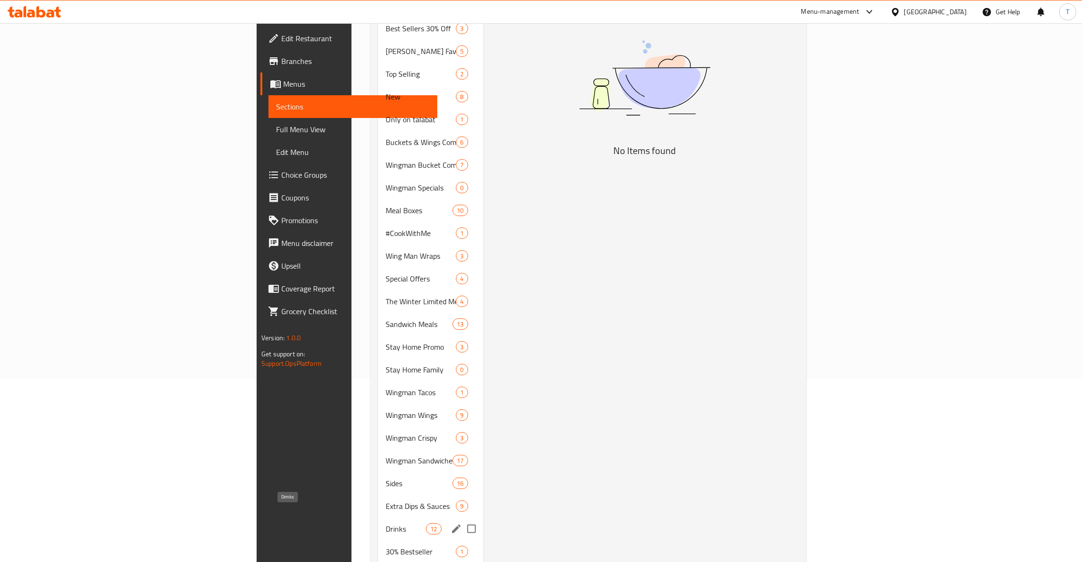
scroll to position [149, 0]
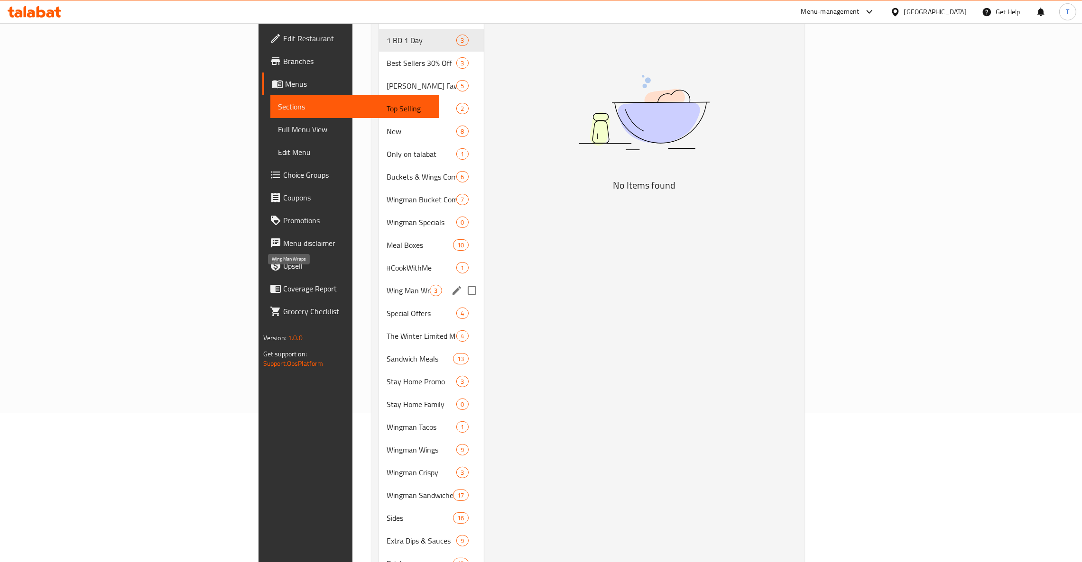
type input "Spicy Wrap"
click at [387, 285] on span "Wing Man Wraps" at bounding box center [408, 290] width 43 height 11
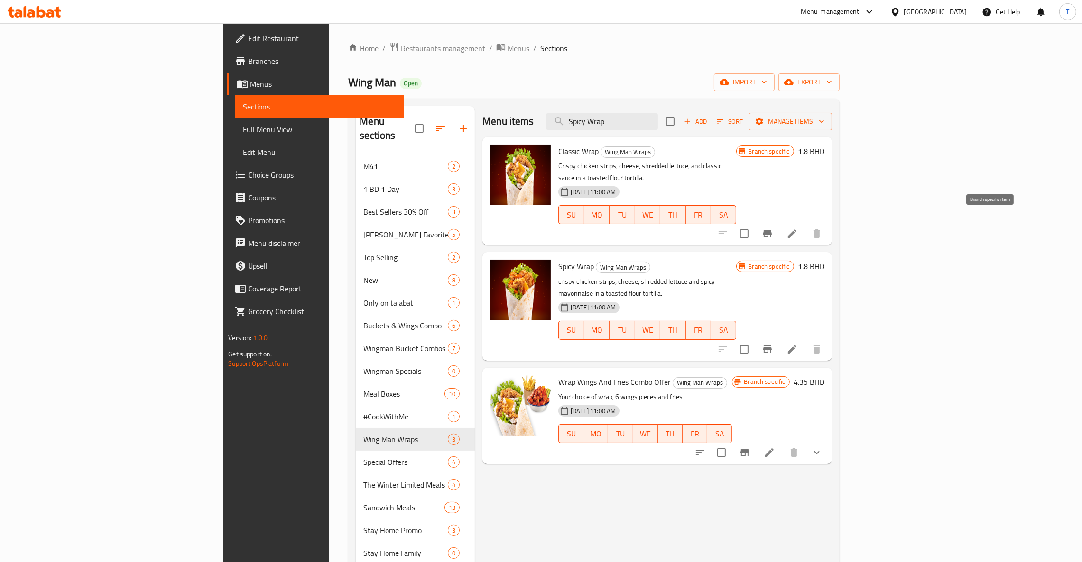
click at [773, 228] on icon "Branch-specific-item" at bounding box center [767, 233] width 11 height 11
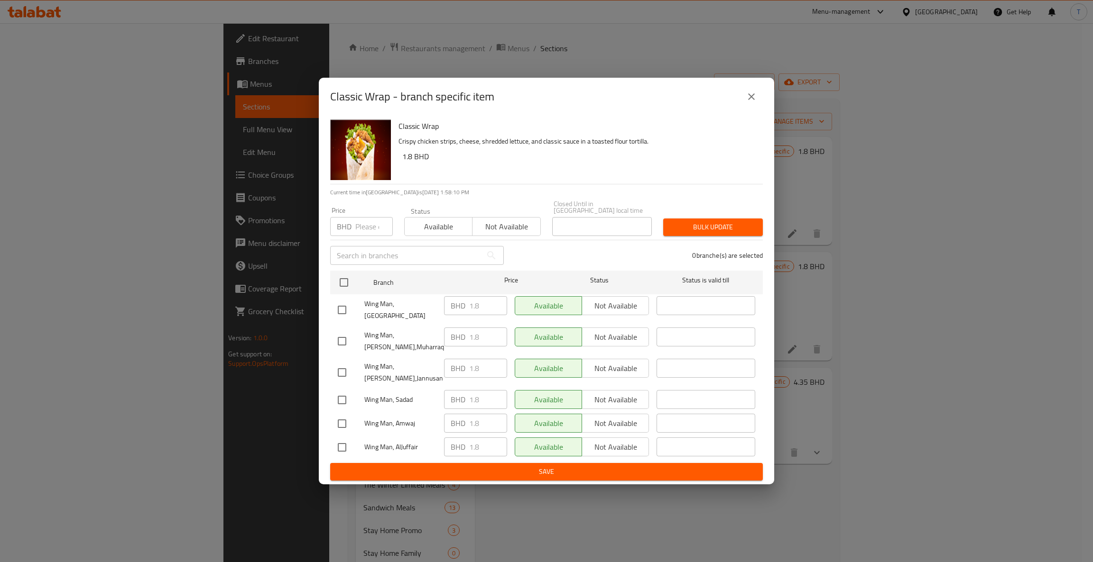
click at [749, 100] on icon "close" at bounding box center [751, 96] width 7 height 7
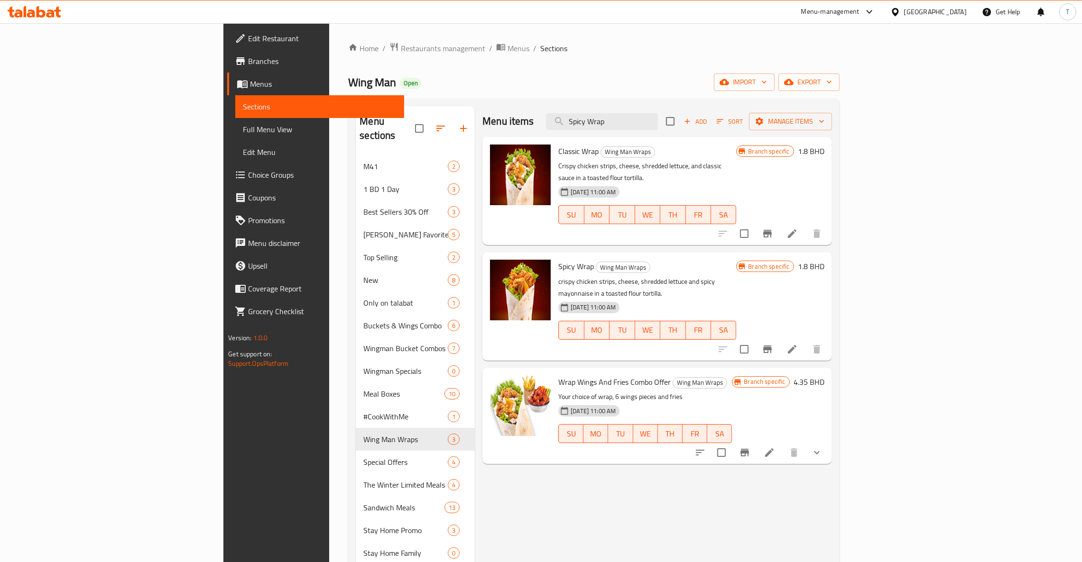
click at [773, 344] on icon "Branch-specific-item" at bounding box center [767, 349] width 11 height 11
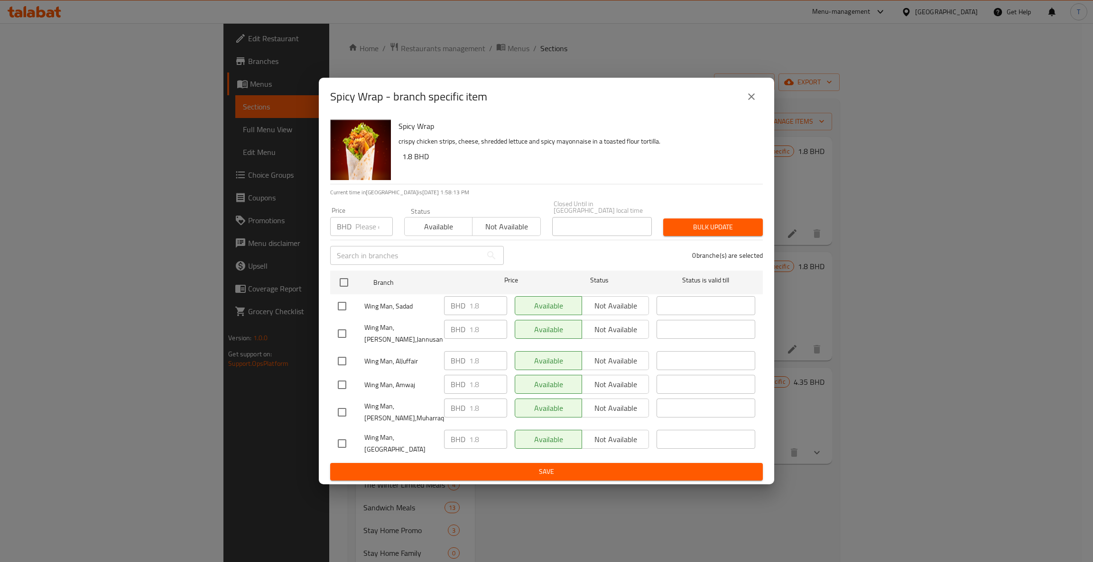
click at [750, 101] on icon "close" at bounding box center [751, 96] width 11 height 11
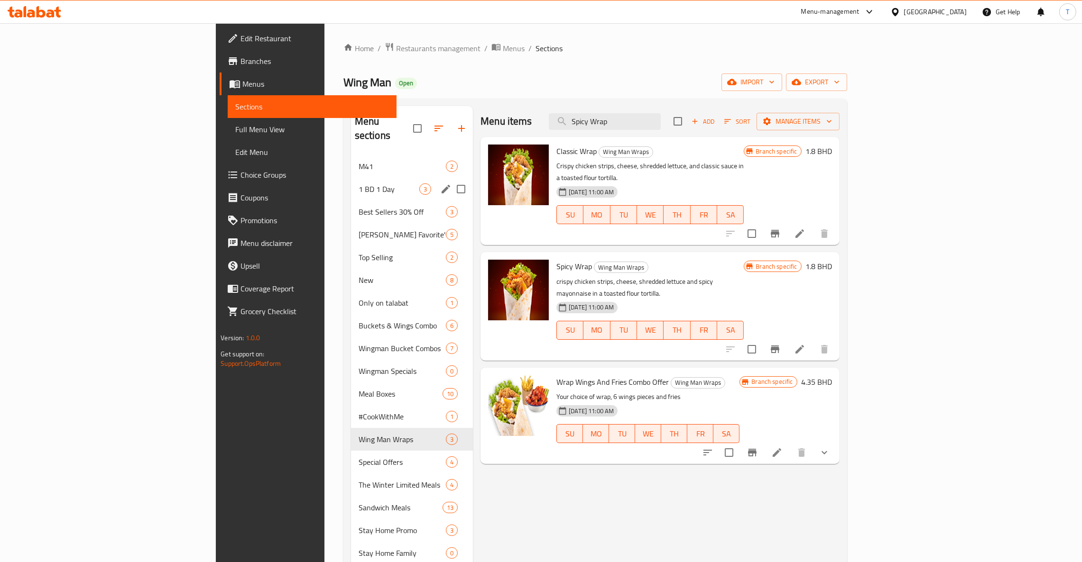
drag, startPoint x: 275, startPoint y: 178, endPoint x: 284, endPoint y: 178, distance: 9.5
click at [359, 184] on span "1 BD 1 Day" at bounding box center [389, 189] width 61 height 11
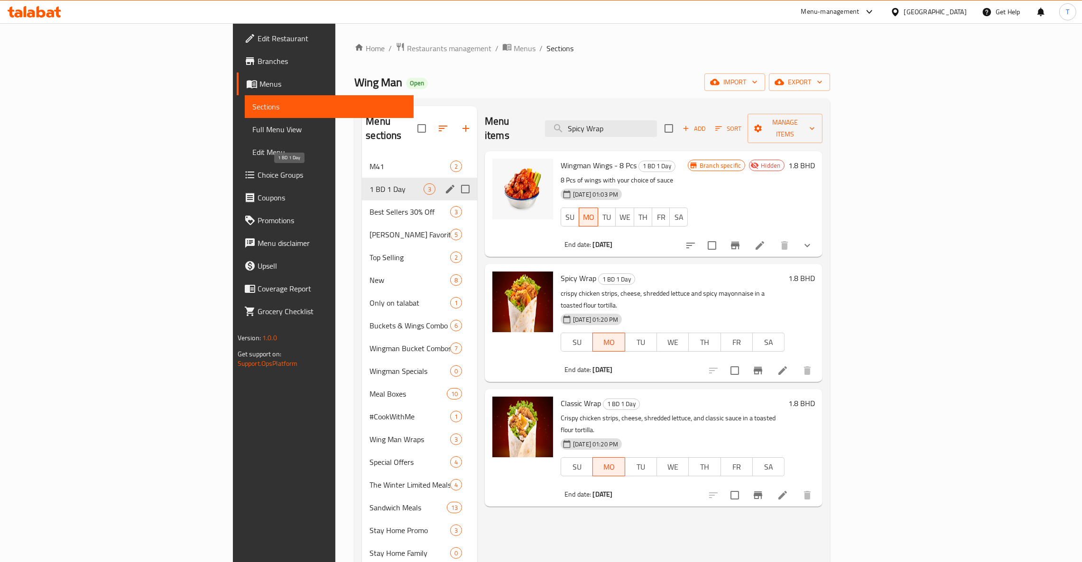
click at [369, 184] on span "1 BD 1 Day" at bounding box center [396, 189] width 54 height 11
click at [369, 161] on span "M41" at bounding box center [396, 166] width 54 height 11
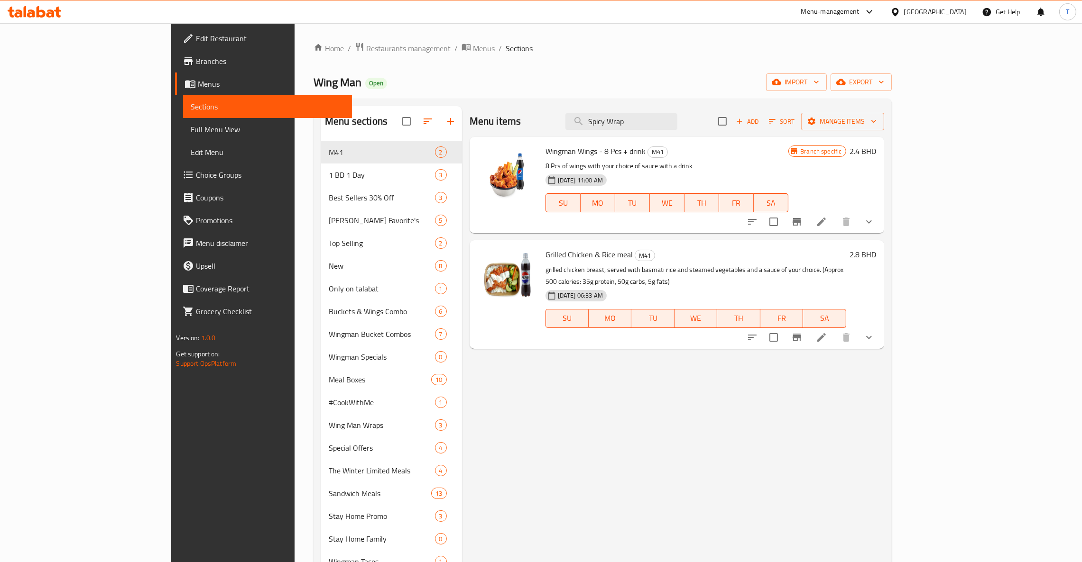
click at [880, 326] on button "show more" at bounding box center [868, 337] width 23 height 23
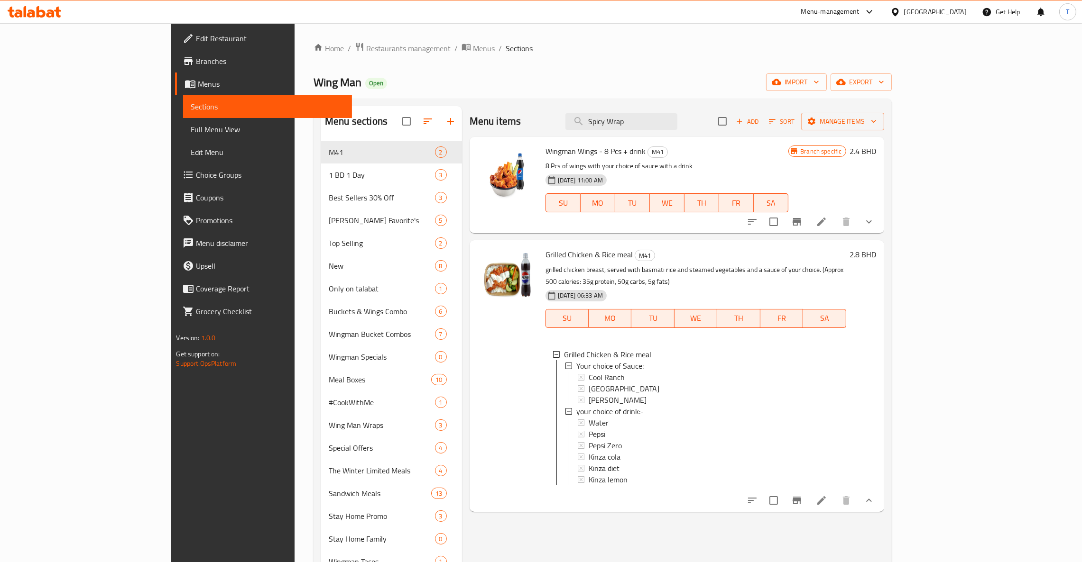
scroll to position [1, 0]
click at [880, 500] on button "show more" at bounding box center [868, 500] width 23 height 23
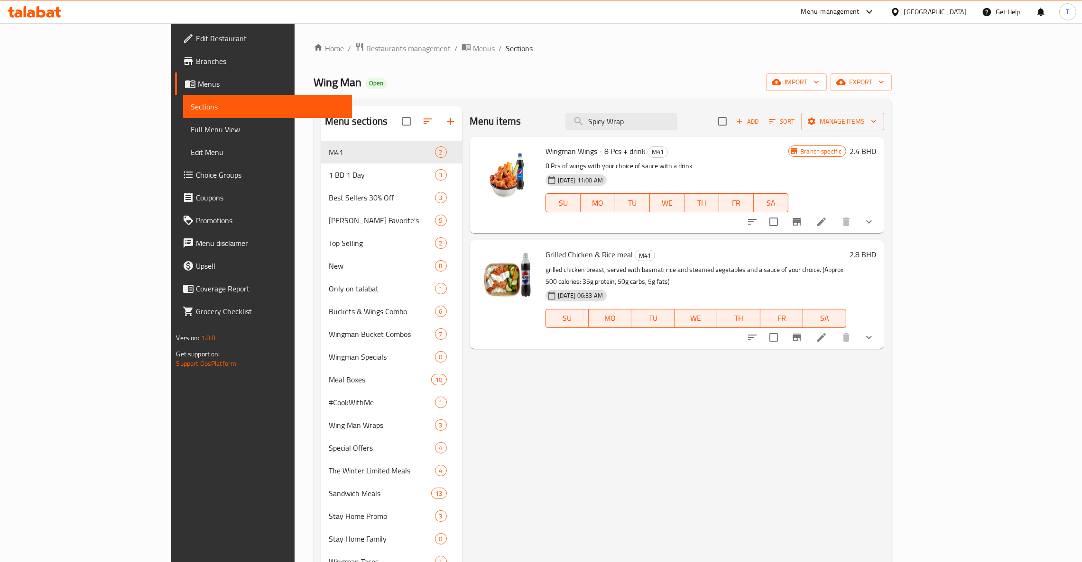
click at [556, 452] on div "Menu items Spicy Wrap Add Sort Manage items Wingman Wings - 8 Pcs + drink M41 8…" at bounding box center [673, 466] width 422 height 721
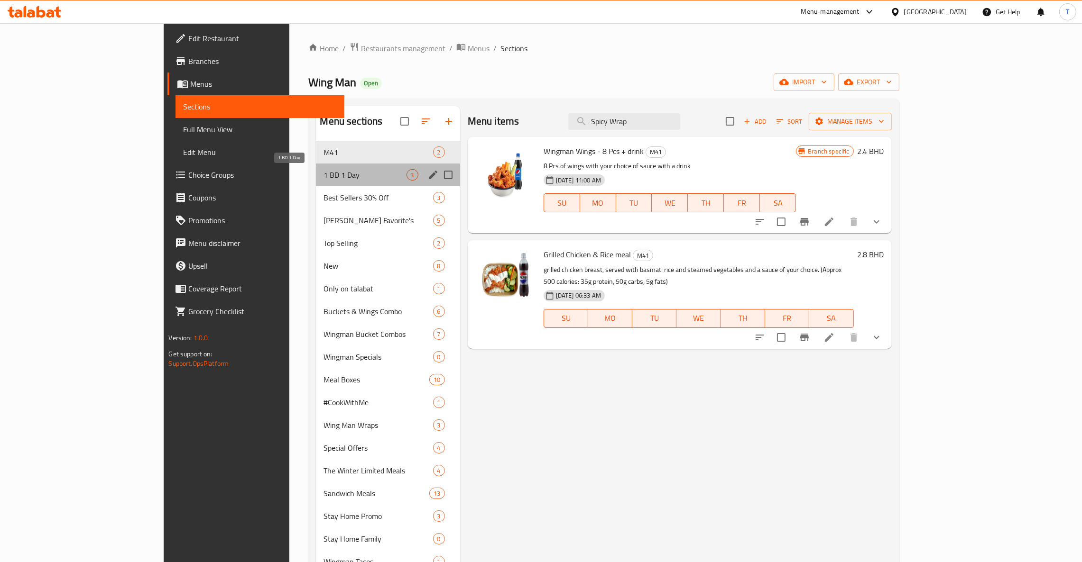
drag, startPoint x: 285, startPoint y: 173, endPoint x: 321, endPoint y: 173, distance: 36.0
click at [323, 173] on span "1 BD 1 Day" at bounding box center [364, 174] width 83 height 11
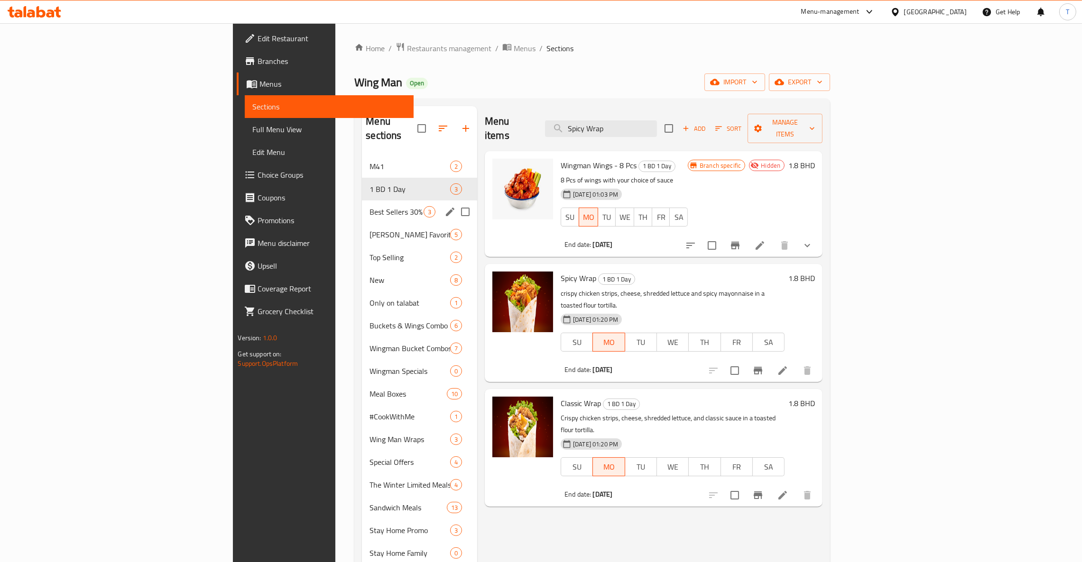
click at [362, 206] on div "Best Sellers 30% Off 3" at bounding box center [419, 212] width 115 height 23
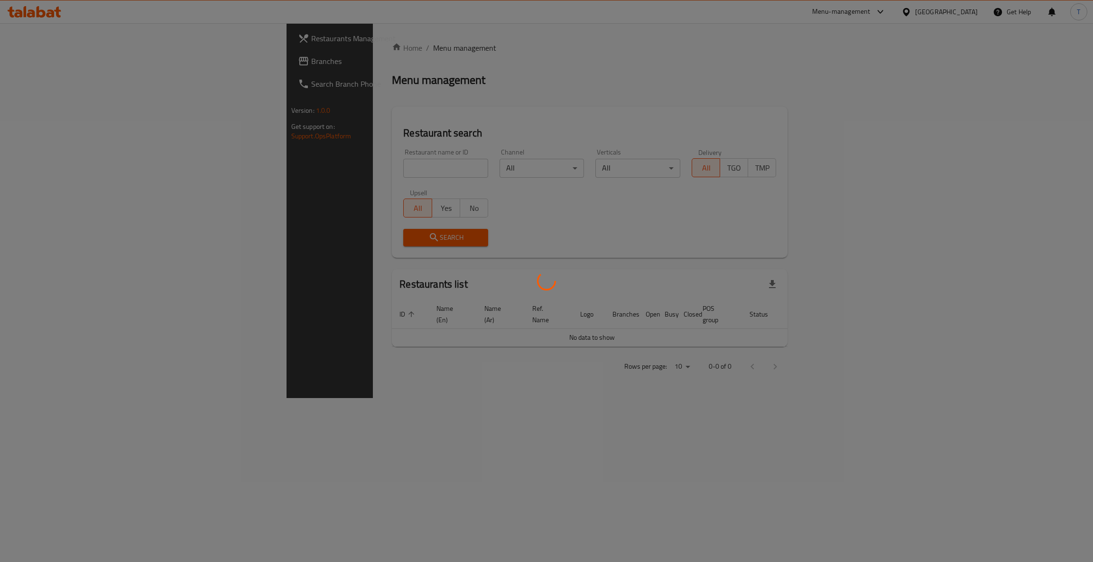
click at [292, 162] on div at bounding box center [546, 281] width 1093 height 562
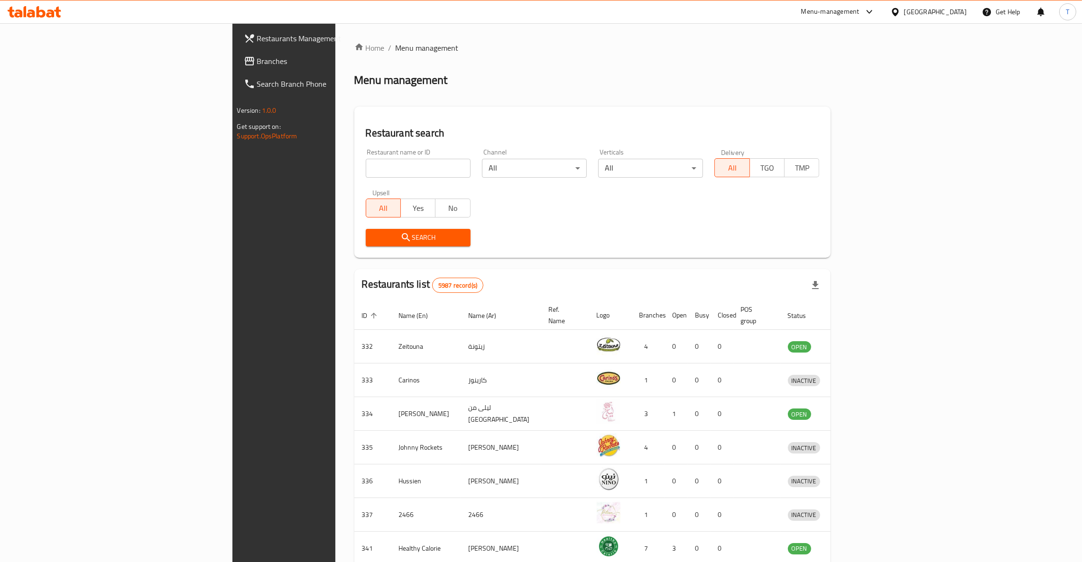
click at [366, 172] on input "search" at bounding box center [418, 168] width 105 height 19
type input "wing man"
click button "Search" at bounding box center [418, 238] width 105 height 18
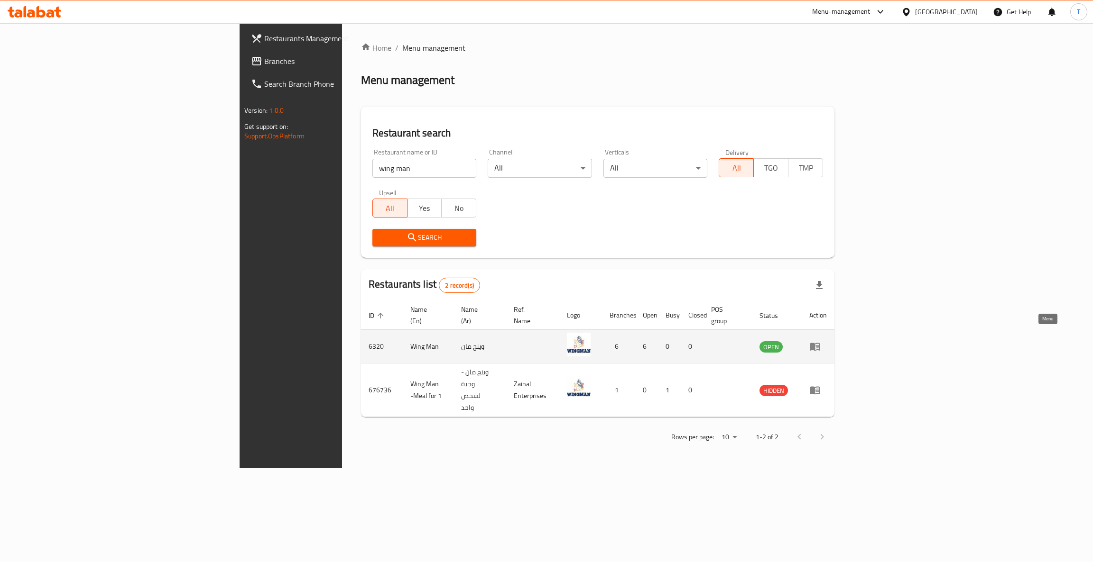
click at [820, 343] on icon "enhanced table" at bounding box center [815, 347] width 10 height 8
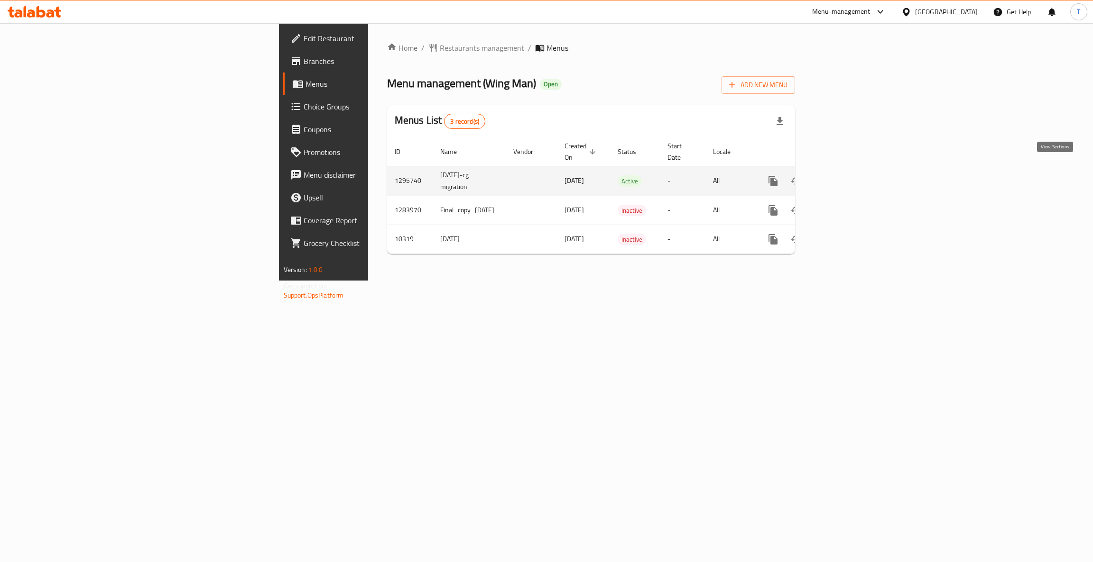
click at [847, 175] on icon "enhanced table" at bounding box center [841, 180] width 11 height 11
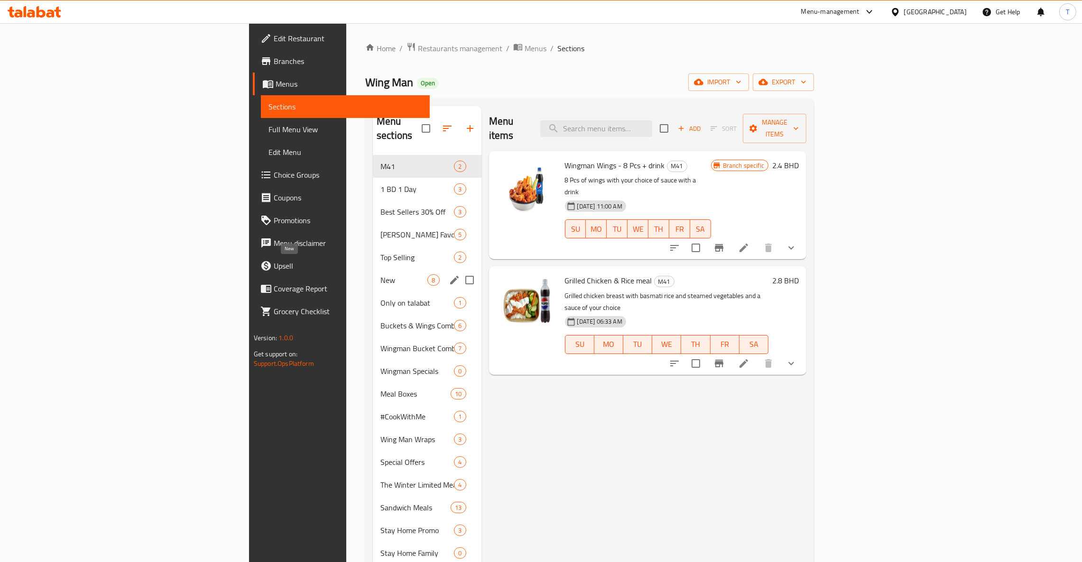
click at [380, 275] on span "New" at bounding box center [403, 280] width 47 height 11
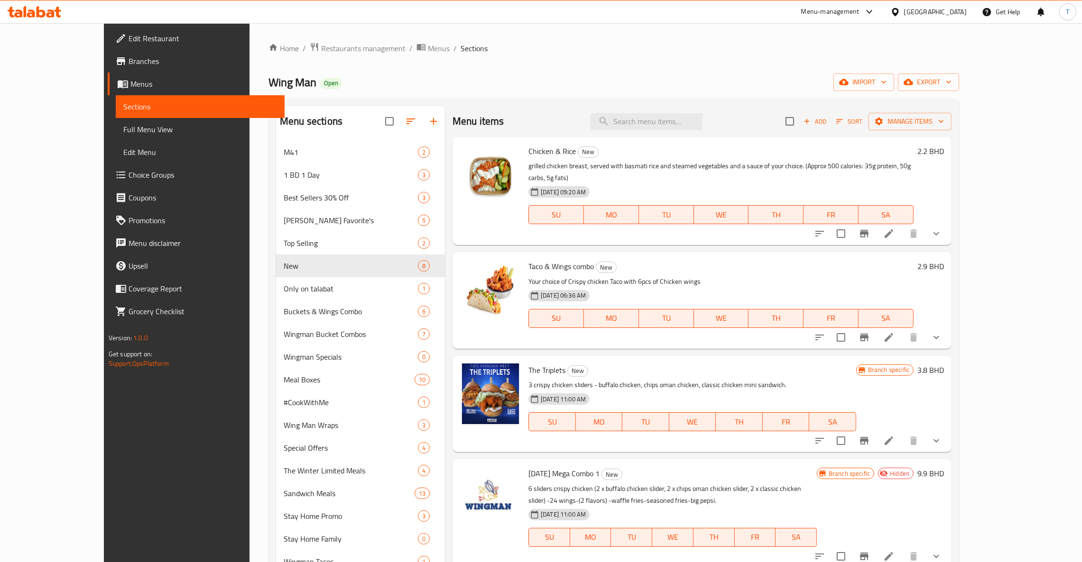
click at [888, 168] on p "grilled chicken breast, served with basmati rice and steamed vegetables and a s…" at bounding box center [720, 172] width 385 height 24
click at [893, 230] on icon at bounding box center [888, 234] width 9 height 9
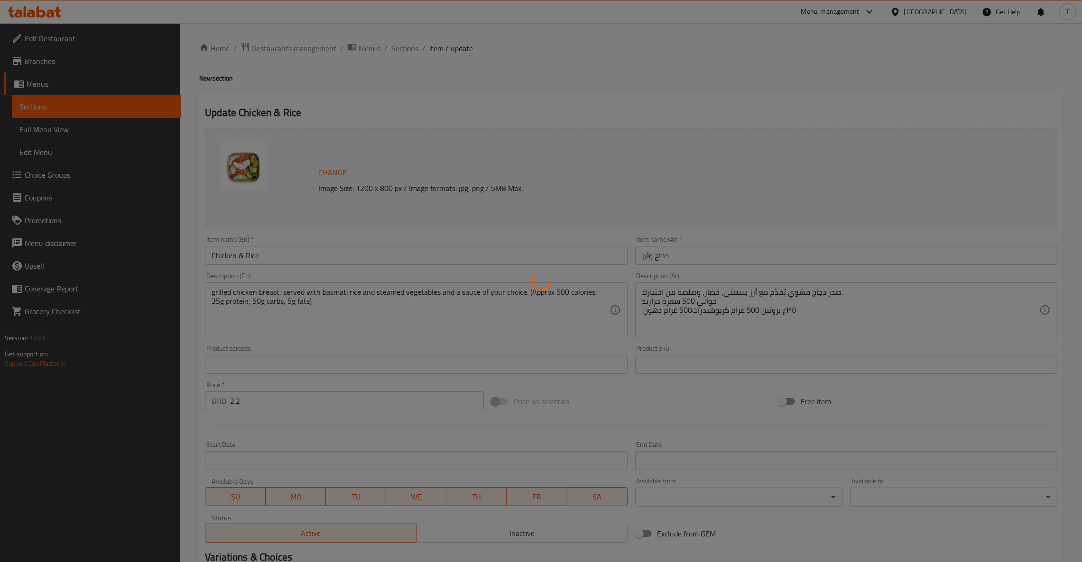
type input "إختيارك من الصلصة:"
type input "1"
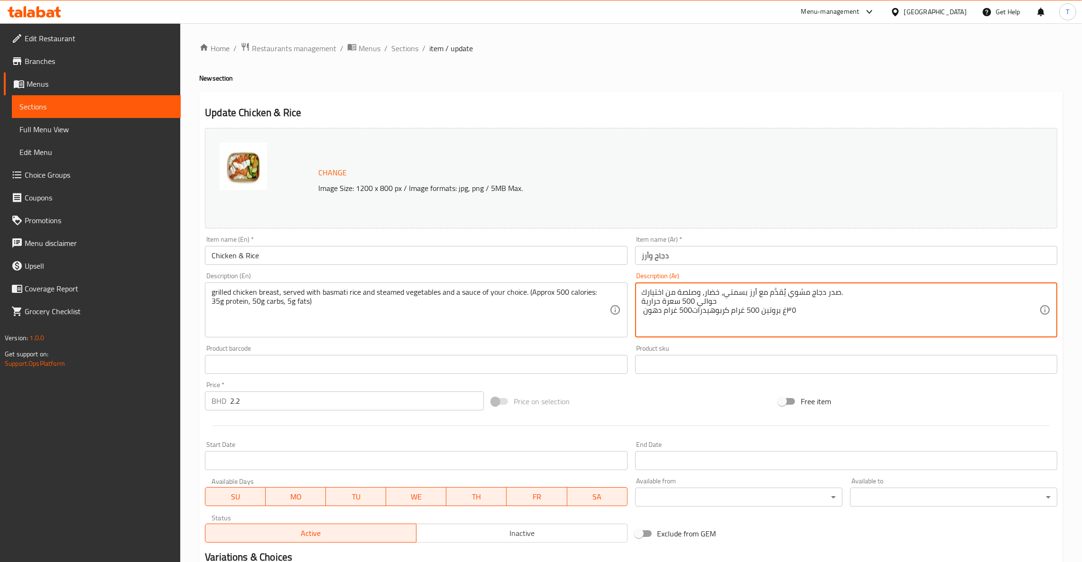
drag, startPoint x: 819, startPoint y: 310, endPoint x: 634, endPoint y: 294, distance: 186.1
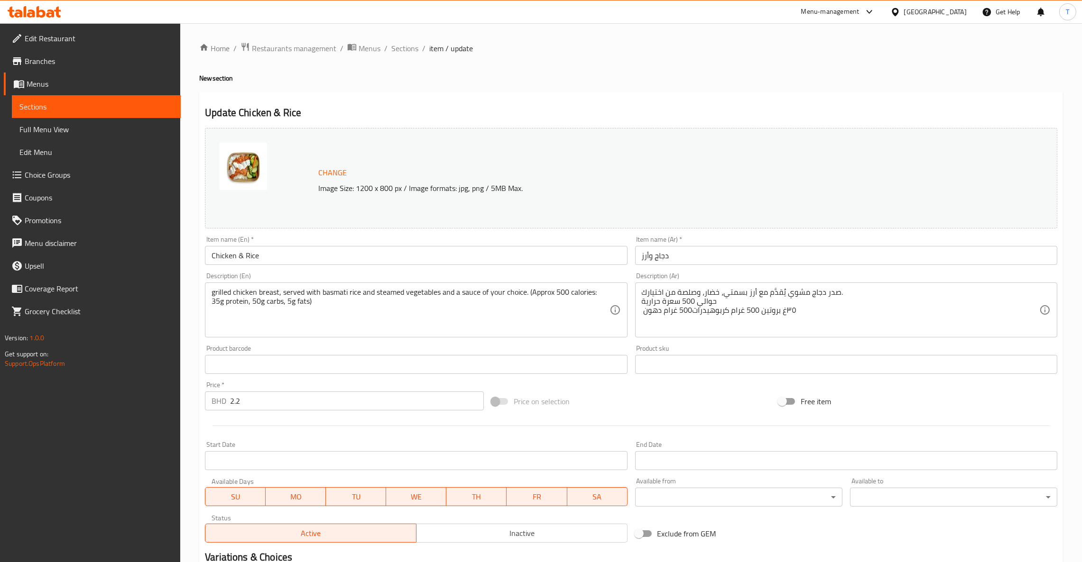
click at [767, 345] on div "Product sku Product sku" at bounding box center [846, 359] width 430 height 37
drag, startPoint x: 641, startPoint y: 287, endPoint x: 783, endPoint y: 308, distance: 143.3
click at [783, 308] on div "صدر دجاج مشوي يُقدَّم مع أرز بسمتي، خضار، وصلصة من اختيارك. حوالي 500 سعرة حرار…" at bounding box center [846, 310] width 422 height 55
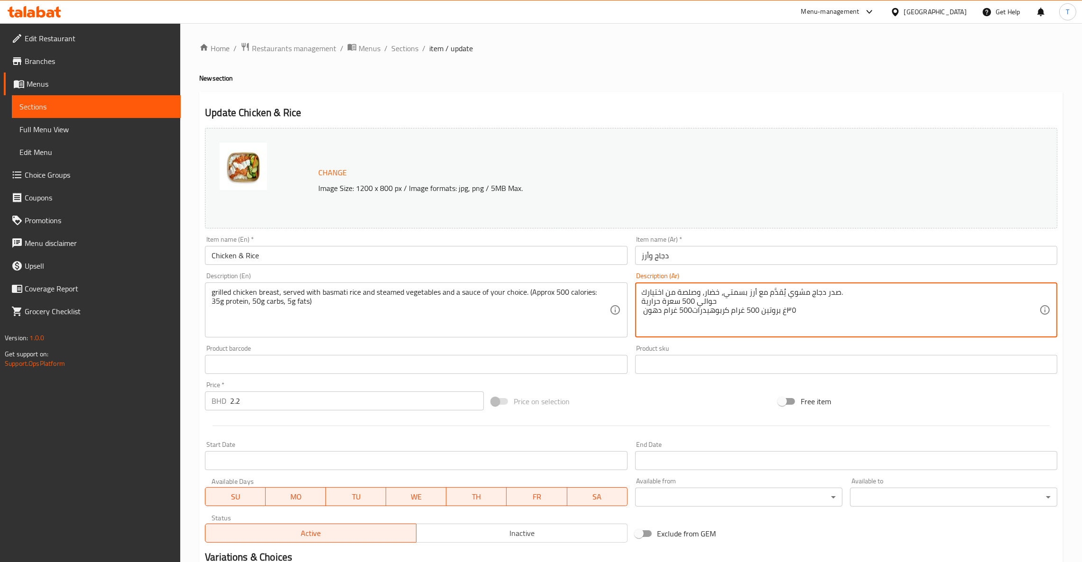
click at [855, 313] on textarea "صدر دجاج مشوي يُقدَّم مع أرز بسمتي، خضار، وصلصة من اختيارك. حوالي 500 سعرة حرار…" at bounding box center [840, 310] width 397 height 45
click at [838, 300] on textarea "صدر دجاج مشوي يُقدَّم مع أرز بسمتي، خضار، وصلصة من اختيارك. حوالي 500 سعرة حرار…" at bounding box center [840, 310] width 397 height 45
drag, startPoint x: 642, startPoint y: 290, endPoint x: 630, endPoint y: 317, distance: 29.8
click at [631, 317] on div "Description (Ar) صدر دجاج مشوي يُقدَّم مع أرز بسمتي، خضار، وصلصة من اختيارك. حو…" at bounding box center [846, 305] width 430 height 73
